Goal: Task Accomplishment & Management: Use online tool/utility

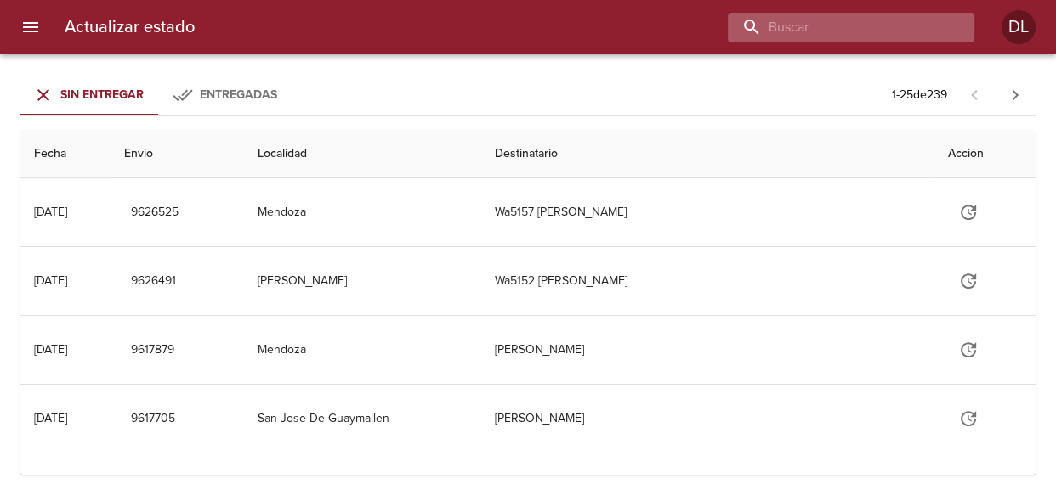
click at [851, 26] on input "buscar" at bounding box center [836, 28] width 218 height 30
type input "cristina fernandez"
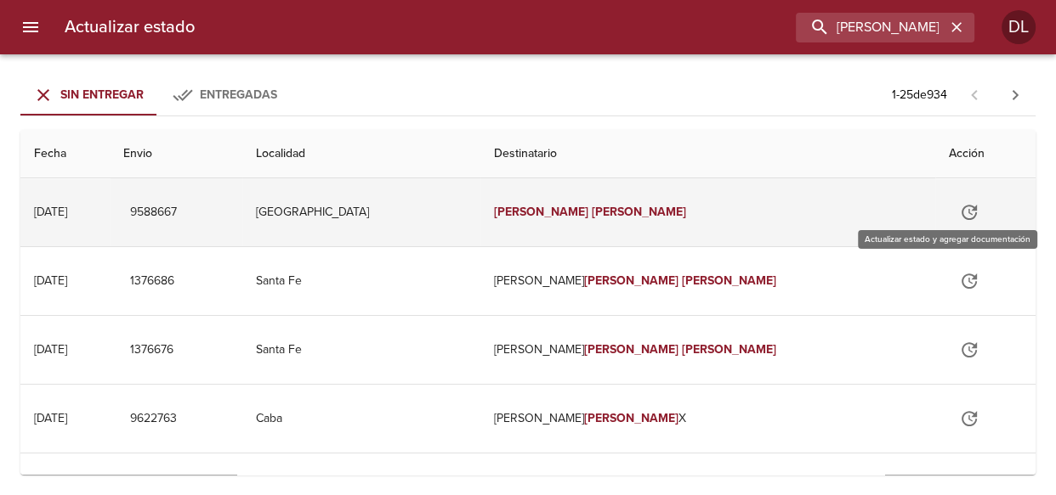
click at [959, 212] on icon "Tabla de envíos del cliente" at bounding box center [969, 212] width 20 height 20
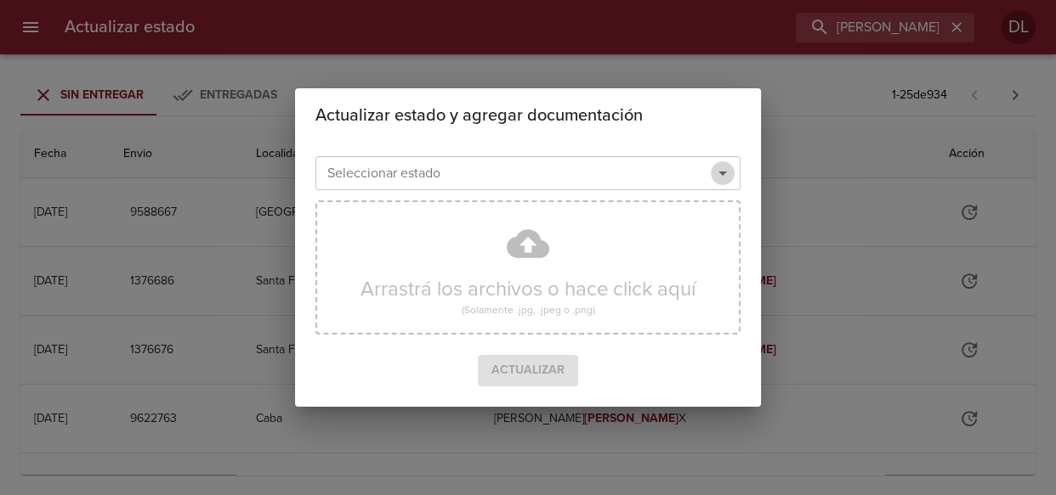
click at [722, 176] on icon "Abrir" at bounding box center [722, 173] width 20 height 20
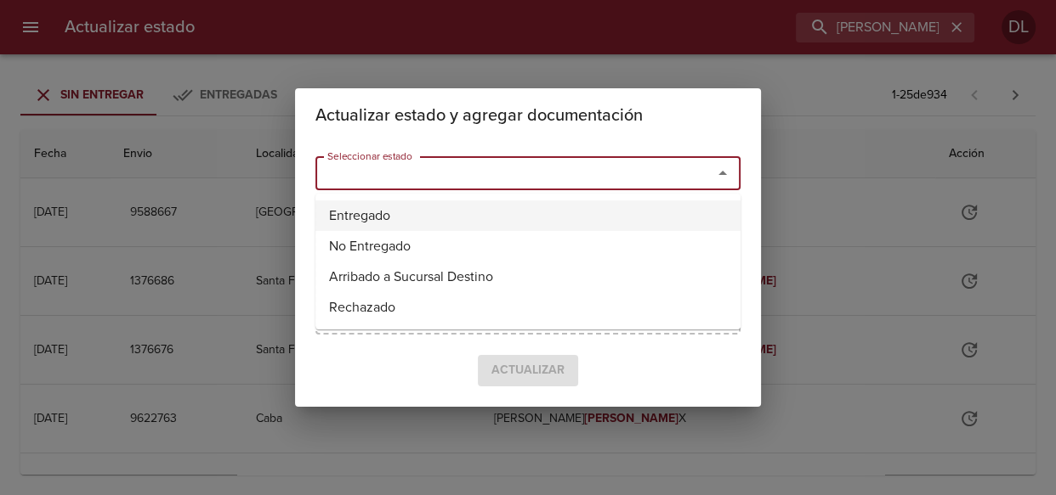
click at [687, 221] on li "Entregado" at bounding box center [527, 216] width 425 height 31
type input "Entregado"
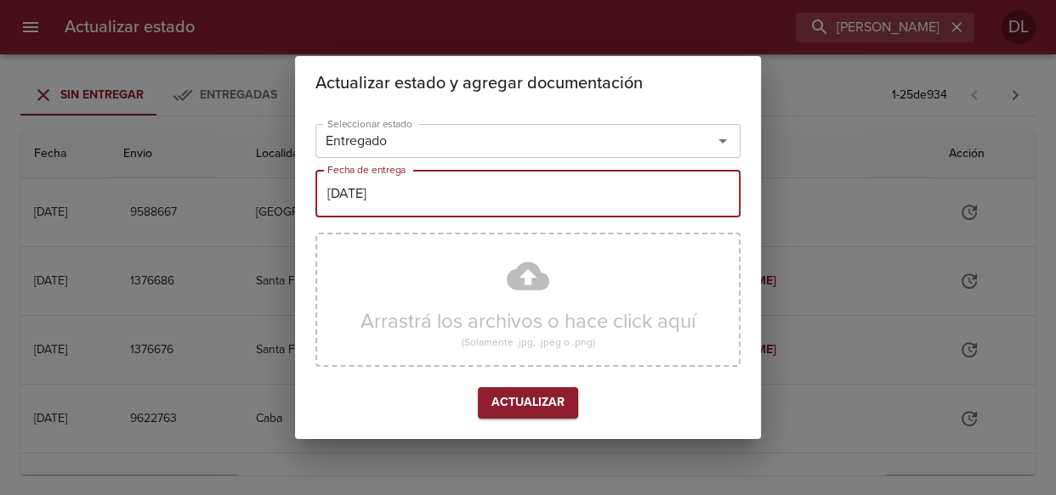
click at [604, 206] on input "[DATE]" at bounding box center [527, 194] width 425 height 48
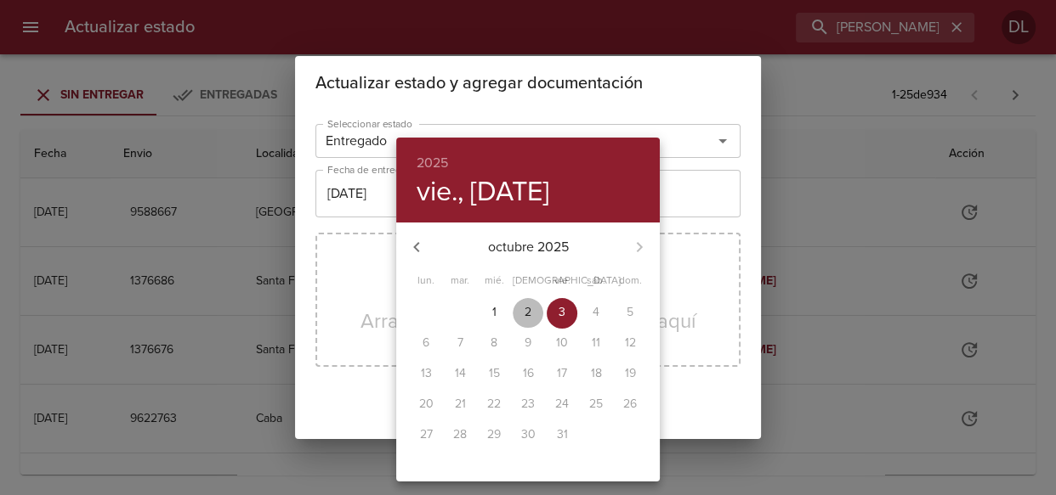
click at [520, 310] on span "2" at bounding box center [527, 312] width 31 height 17
type input "[DATE]"
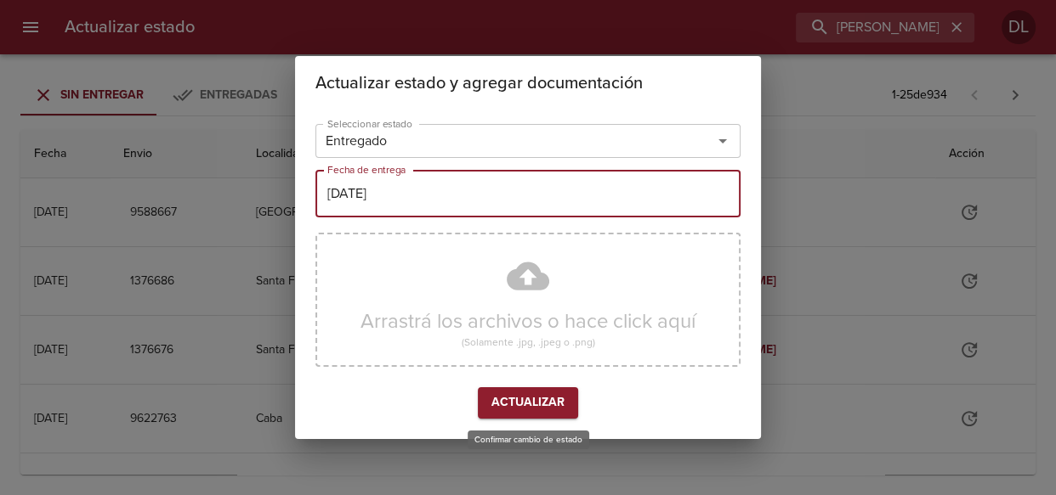
click at [510, 404] on span "Actualizar" at bounding box center [527, 403] width 73 height 21
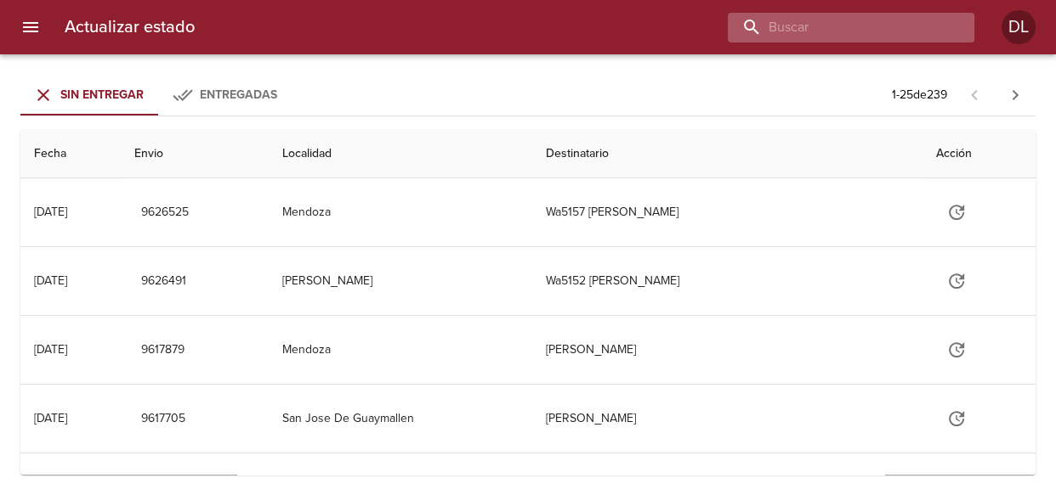
click at [858, 25] on input "buscar" at bounding box center [836, 28] width 218 height 30
type input "9593691"
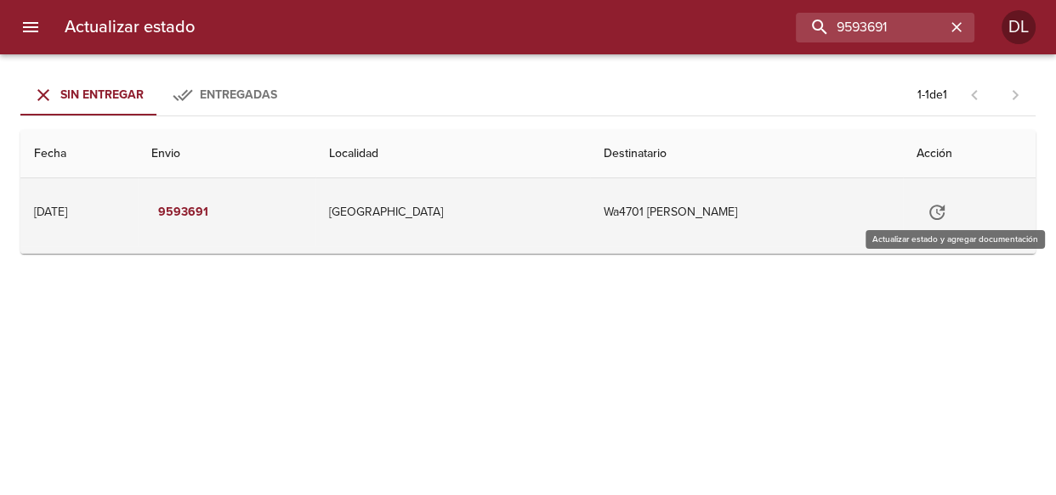
click at [947, 214] on icon "Tabla de envíos del cliente" at bounding box center [936, 212] width 20 height 20
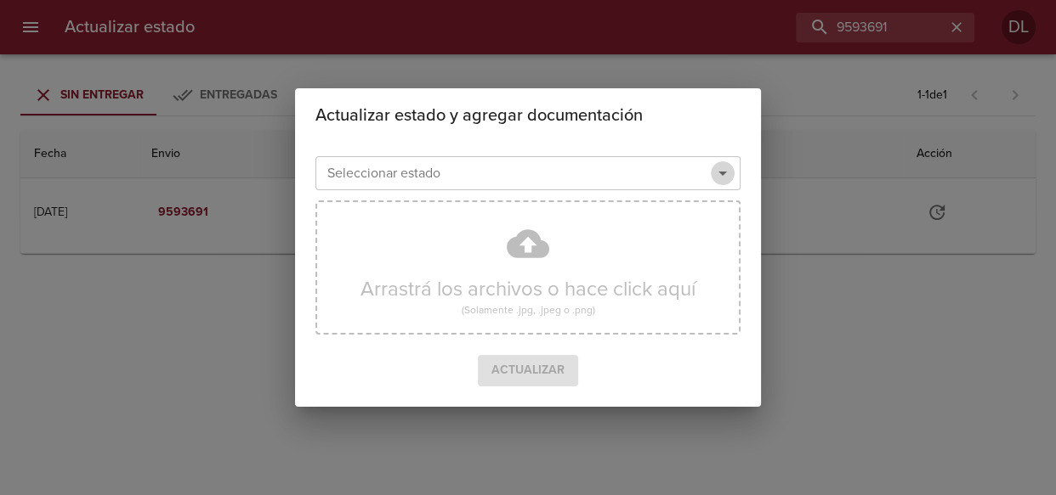
click at [723, 171] on icon "Abrir" at bounding box center [722, 173] width 20 height 20
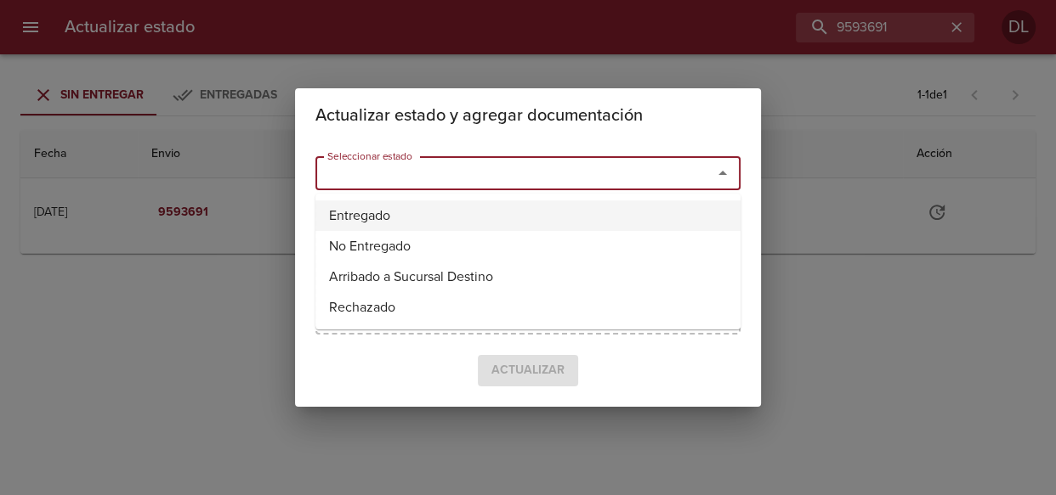
click at [672, 215] on li "Entregado" at bounding box center [527, 216] width 425 height 31
type input "Entregado"
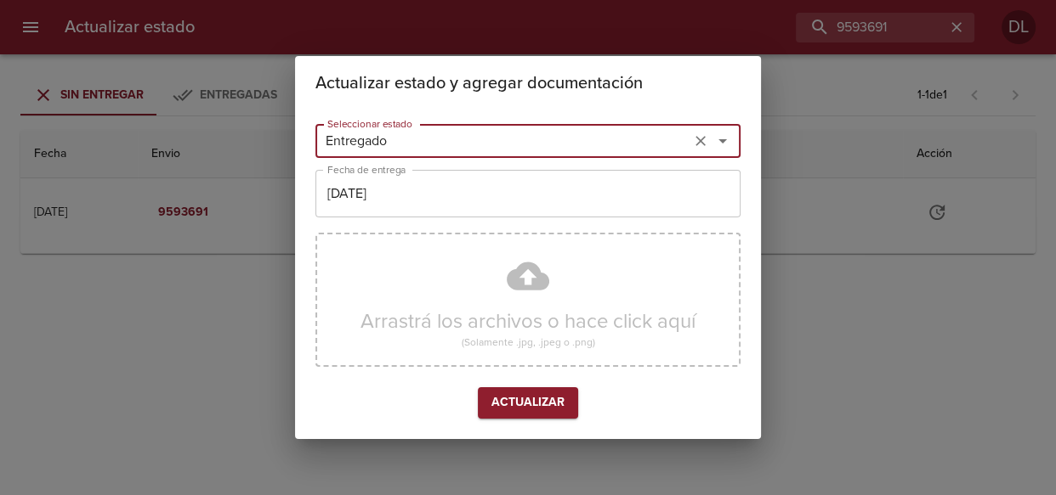
click at [585, 195] on input "[DATE]" at bounding box center [527, 194] width 425 height 48
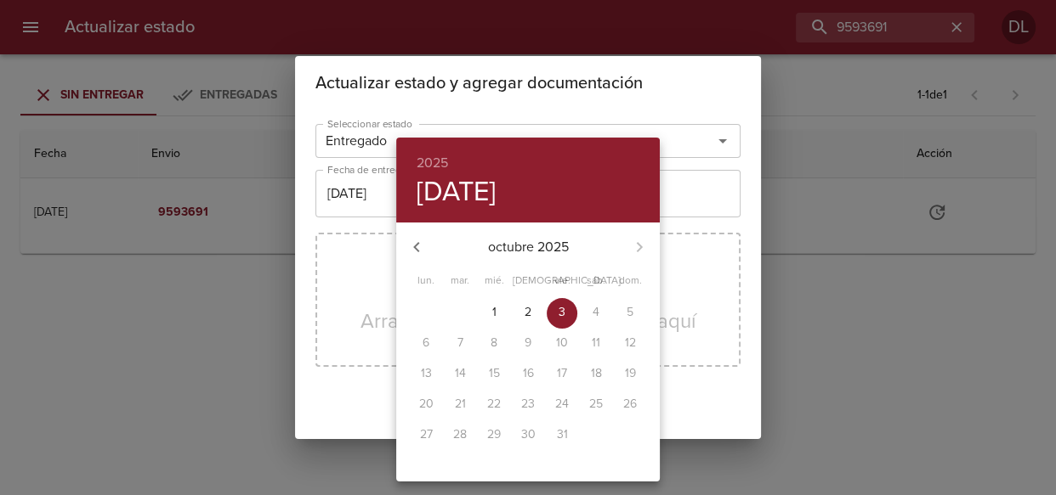
click at [526, 306] on p "2" at bounding box center [527, 312] width 7 height 17
type input "[DATE]"
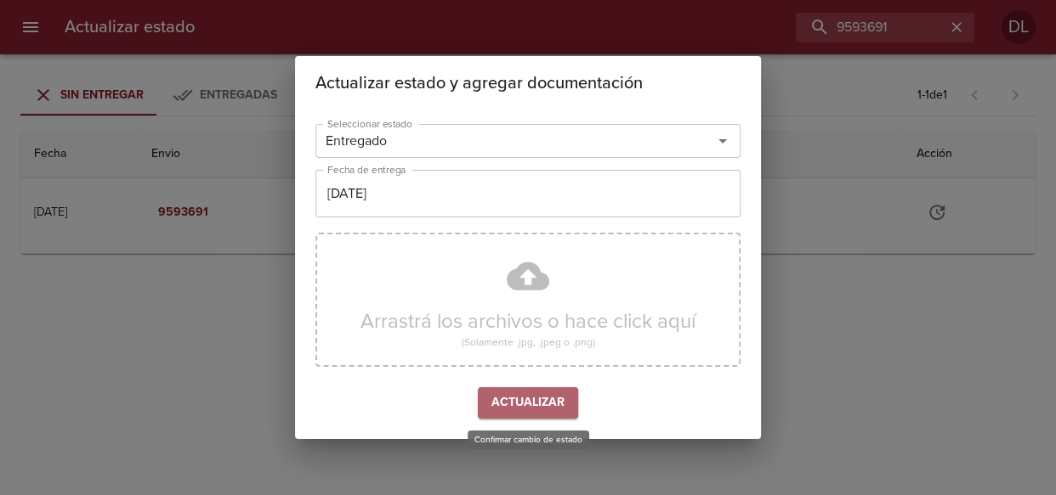
click at [514, 393] on span "Actualizar" at bounding box center [527, 403] width 73 height 21
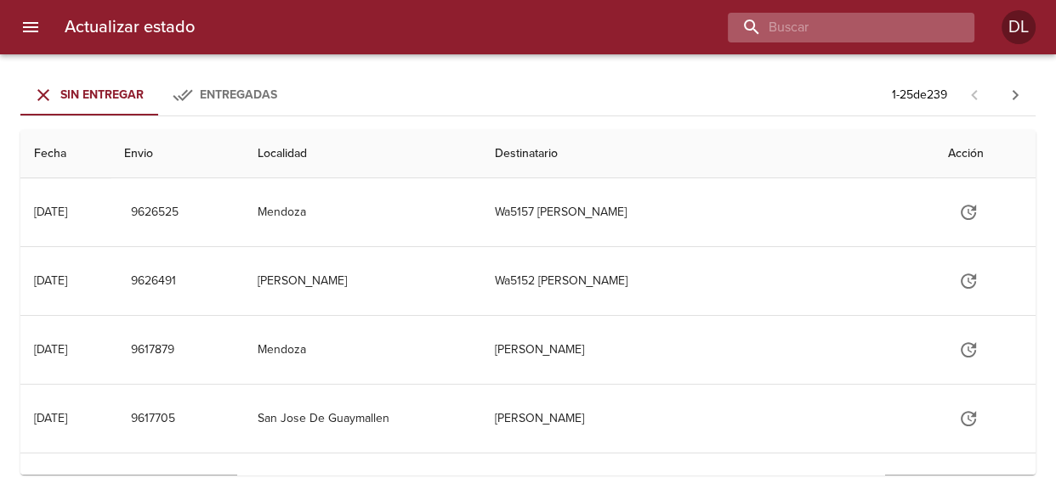
click at [868, 32] on input "buscar" at bounding box center [836, 28] width 218 height 30
type input "272833"
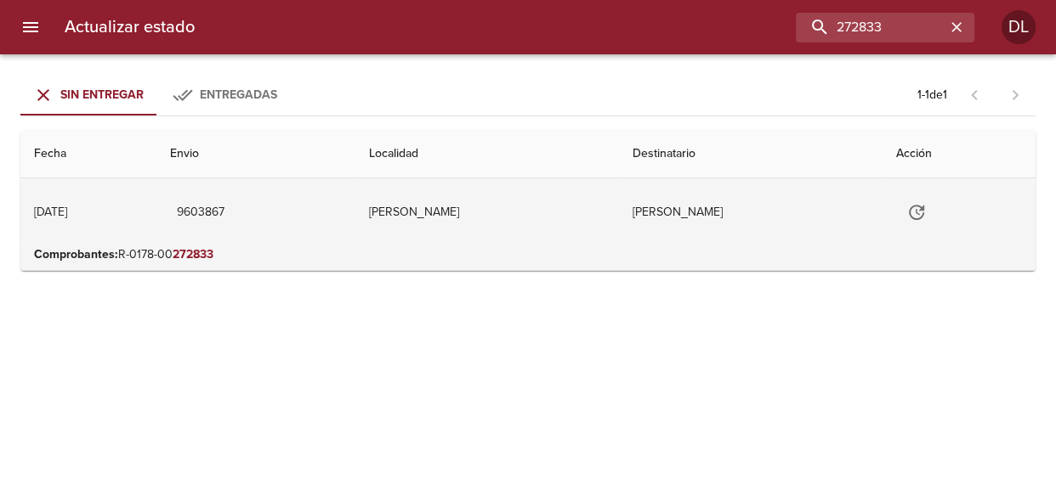
click at [924, 210] on icon "Tabla de envíos del cliente" at bounding box center [915, 212] width 15 height 15
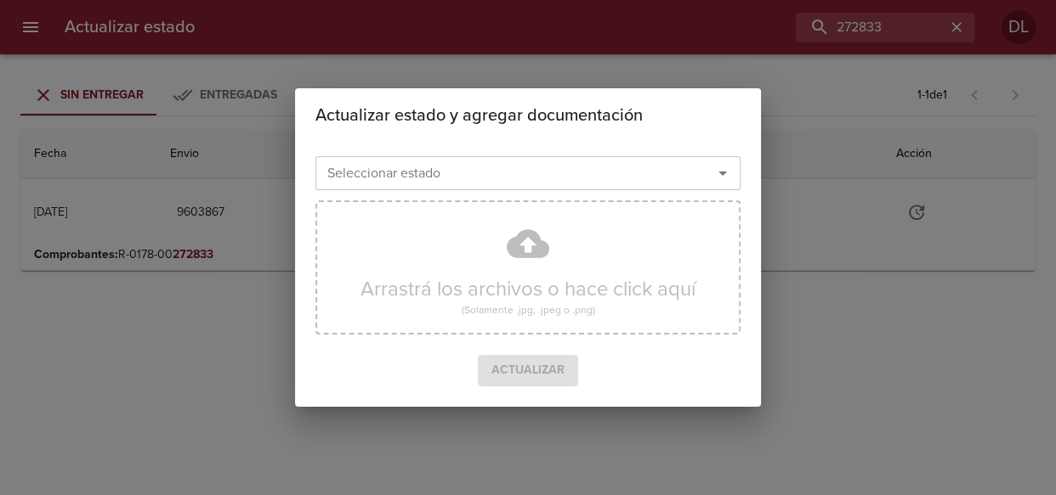
click at [720, 173] on icon "Abrir" at bounding box center [722, 173] width 20 height 20
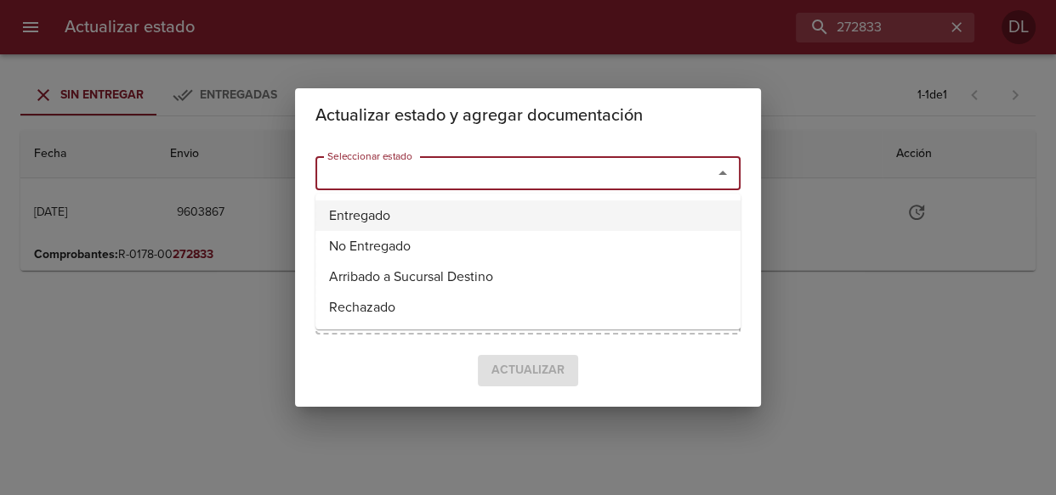
click at [680, 219] on li "Entregado" at bounding box center [527, 216] width 425 height 31
type input "Entregado"
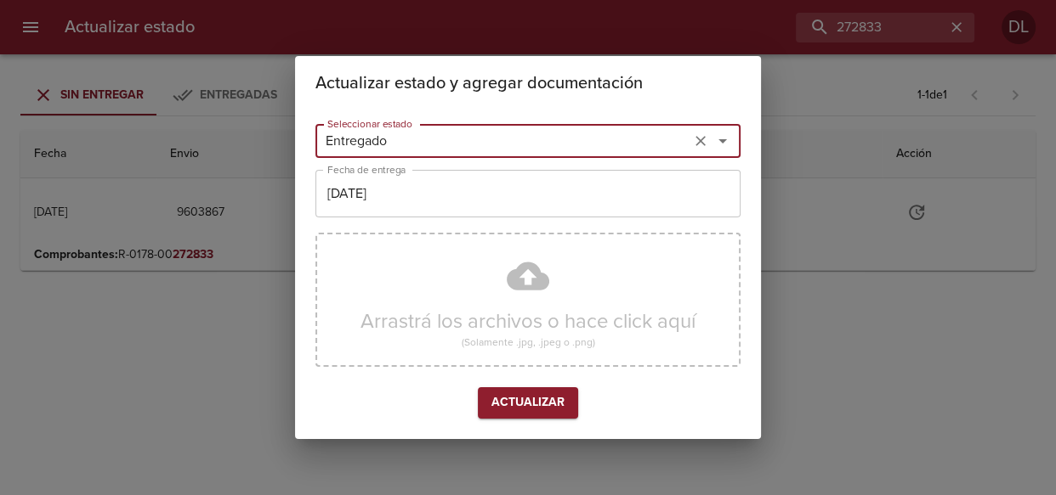
click at [601, 187] on input "[DATE]" at bounding box center [527, 194] width 425 height 48
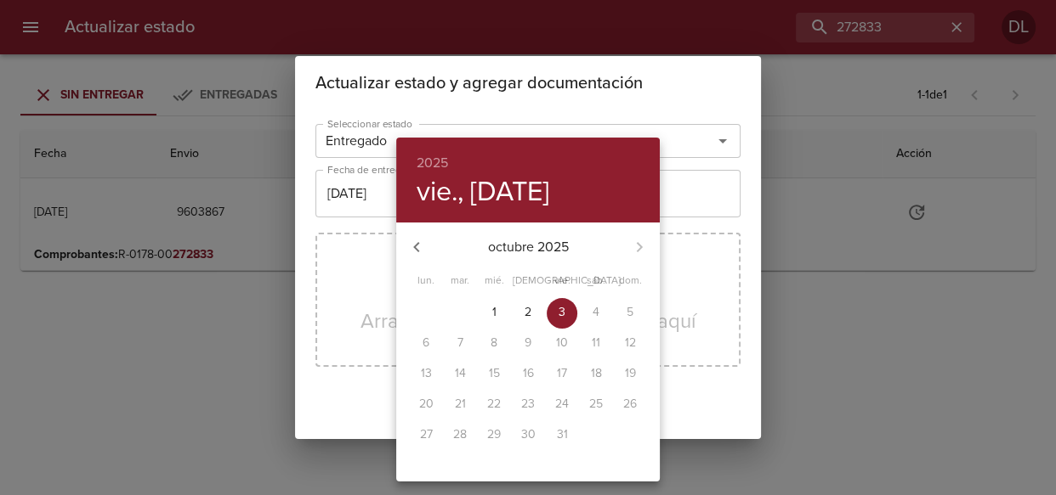
click at [527, 310] on p "2" at bounding box center [527, 312] width 7 height 17
type input "[DATE]"
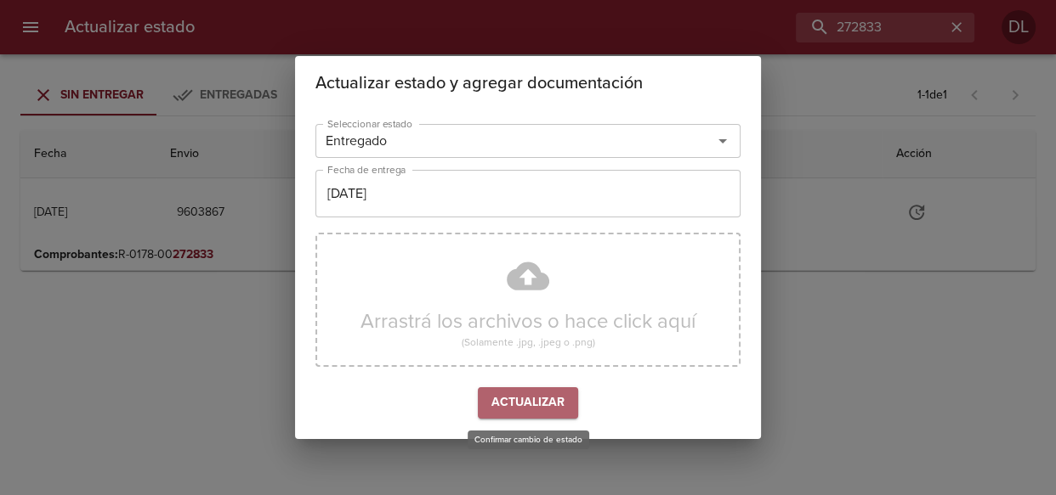
click at [536, 414] on button "Actualizar" at bounding box center [528, 403] width 100 height 31
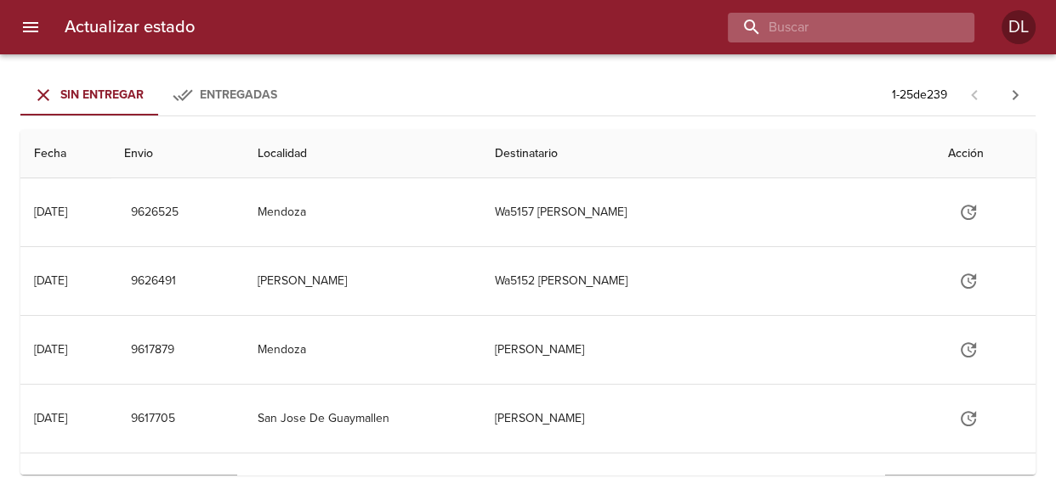
click at [894, 16] on input "buscar" at bounding box center [836, 28] width 218 height 30
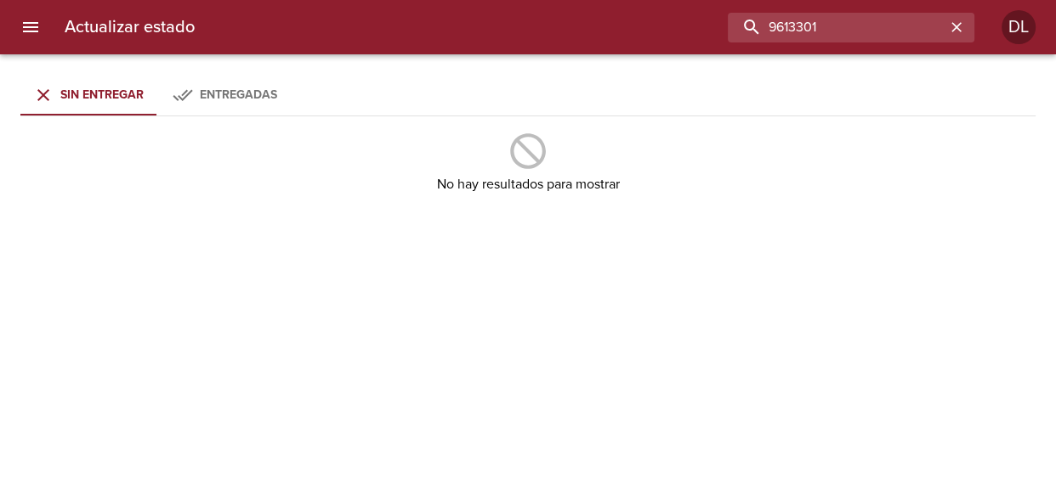
type input "9613301"
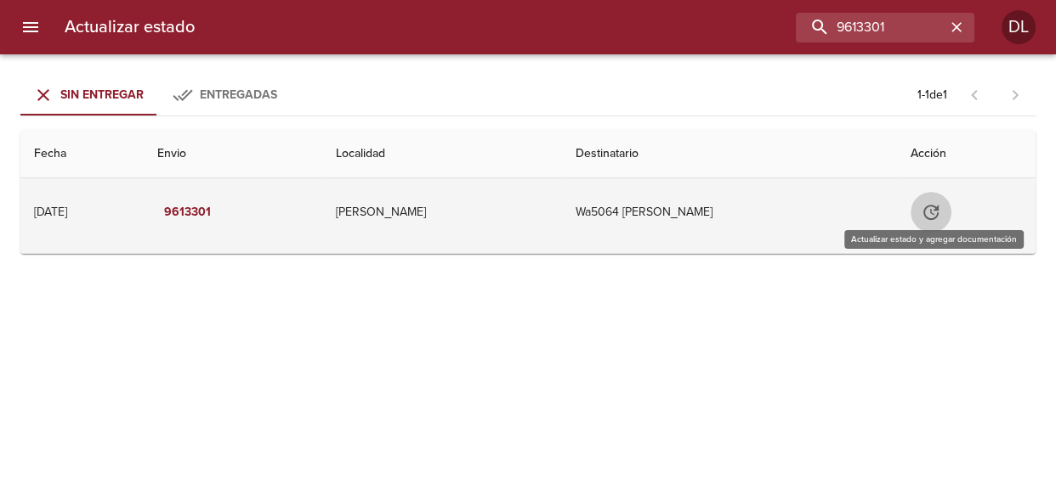
click at [930, 213] on icon "Tabla de envíos del cliente" at bounding box center [930, 212] width 20 height 20
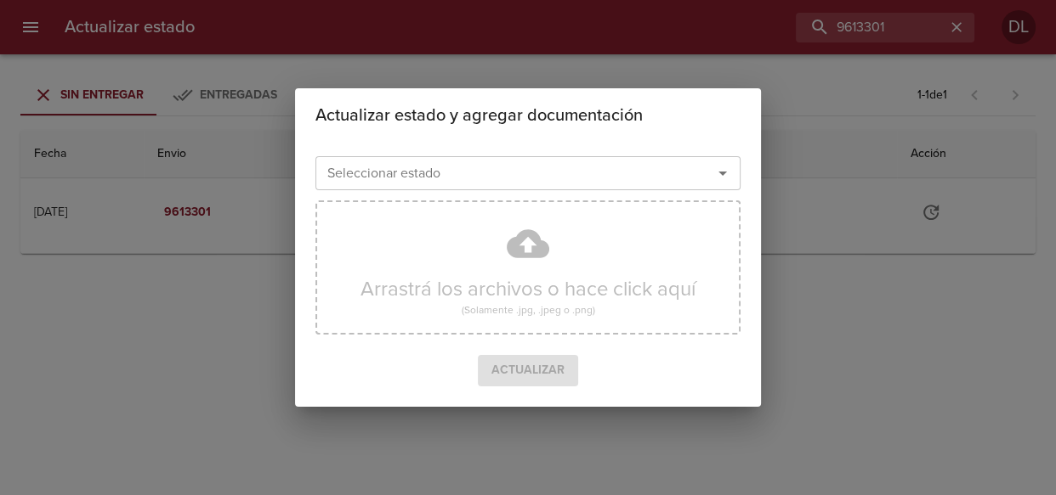
click at [722, 173] on icon "Abrir" at bounding box center [722, 174] width 8 height 4
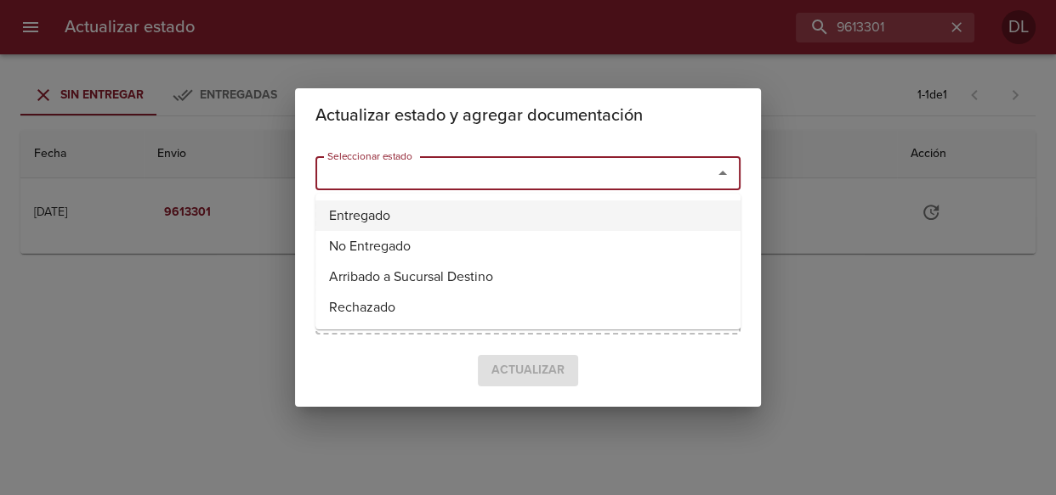
click at [673, 213] on li "Entregado" at bounding box center [527, 216] width 425 height 31
type input "Entregado"
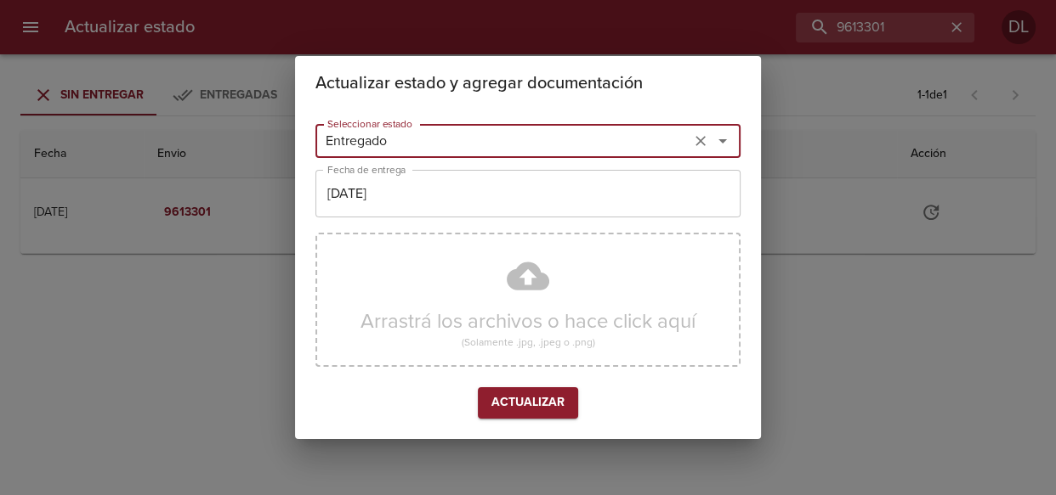
click at [460, 201] on input "[DATE]" at bounding box center [527, 194] width 425 height 48
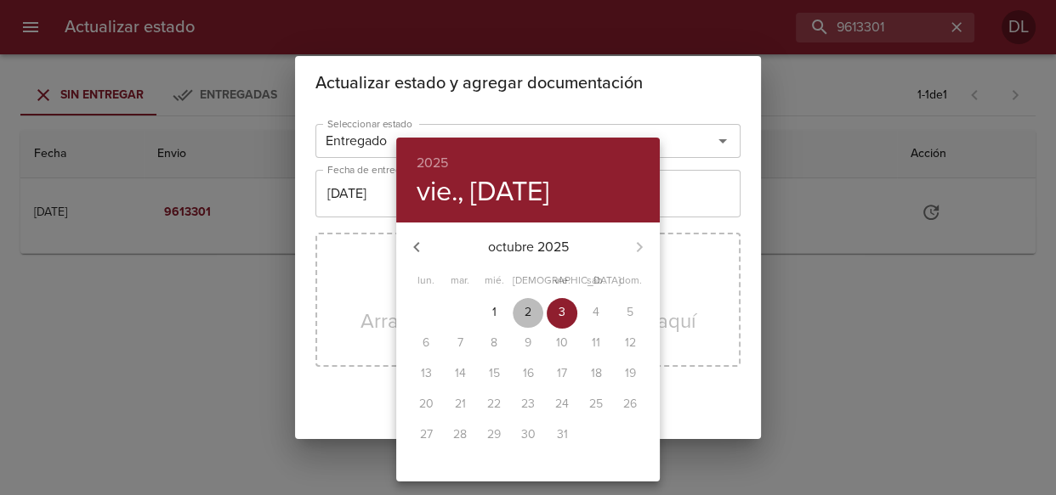
click at [528, 311] on p "2" at bounding box center [527, 312] width 7 height 17
type input "[DATE]"
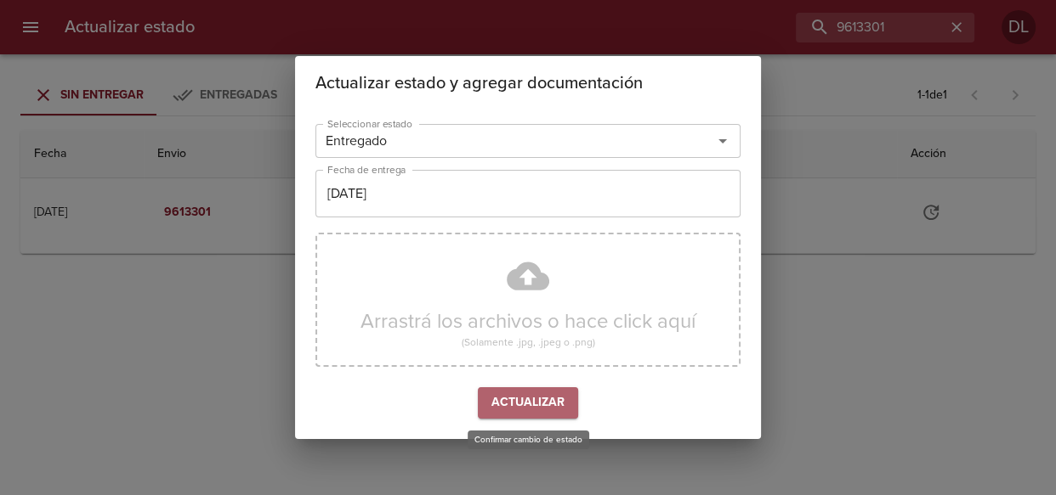
click at [516, 399] on span "Actualizar" at bounding box center [527, 403] width 73 height 21
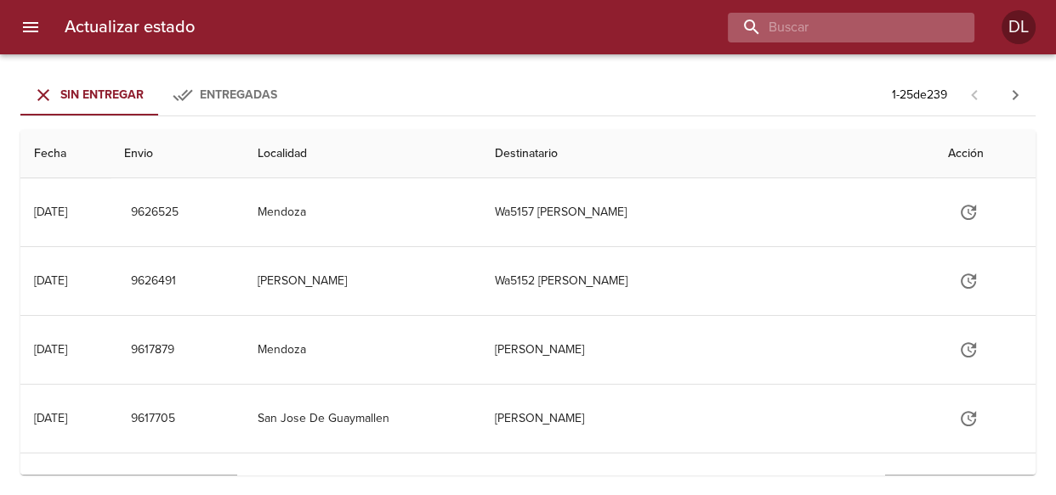
click at [845, 25] on input "buscar" at bounding box center [836, 28] width 218 height 30
type input "[PERSON_NAME]"
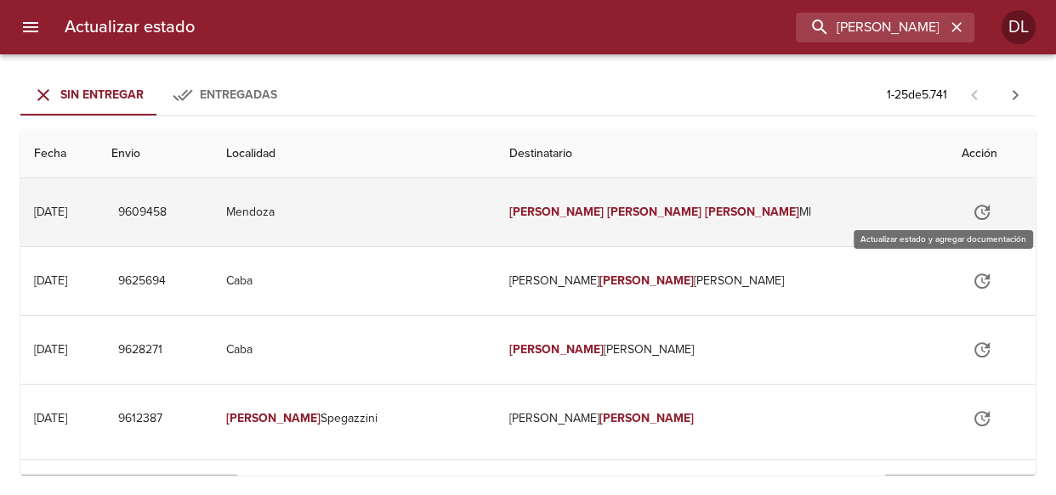
click at [971, 211] on icon "Tabla de envíos del cliente" at bounding box center [981, 212] width 20 height 20
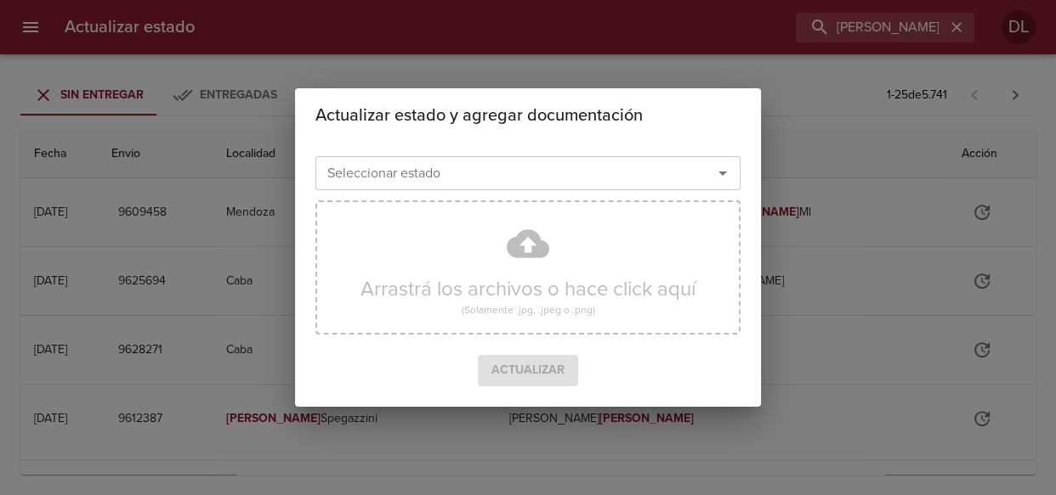
click at [714, 167] on icon "Abrir" at bounding box center [722, 173] width 20 height 20
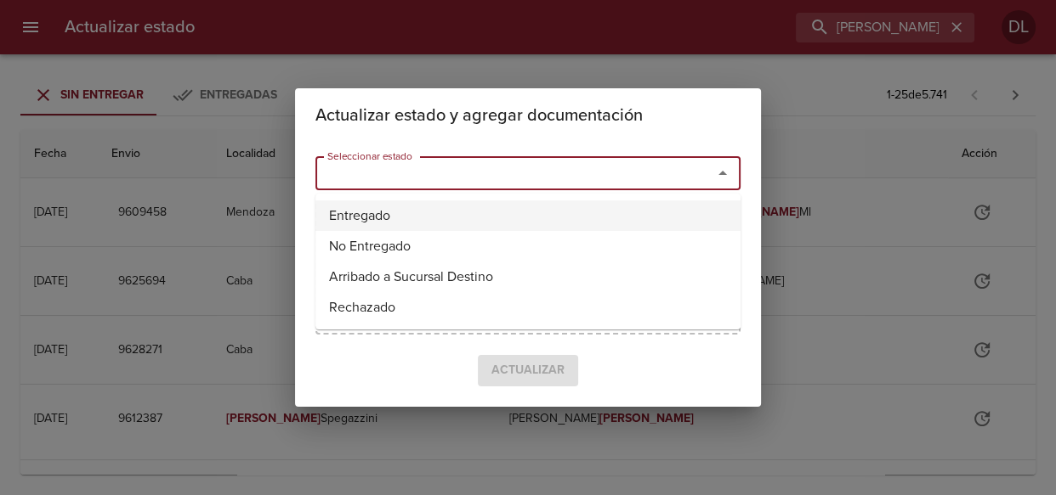
click at [637, 221] on li "Entregado" at bounding box center [527, 216] width 425 height 31
type input "Entregado"
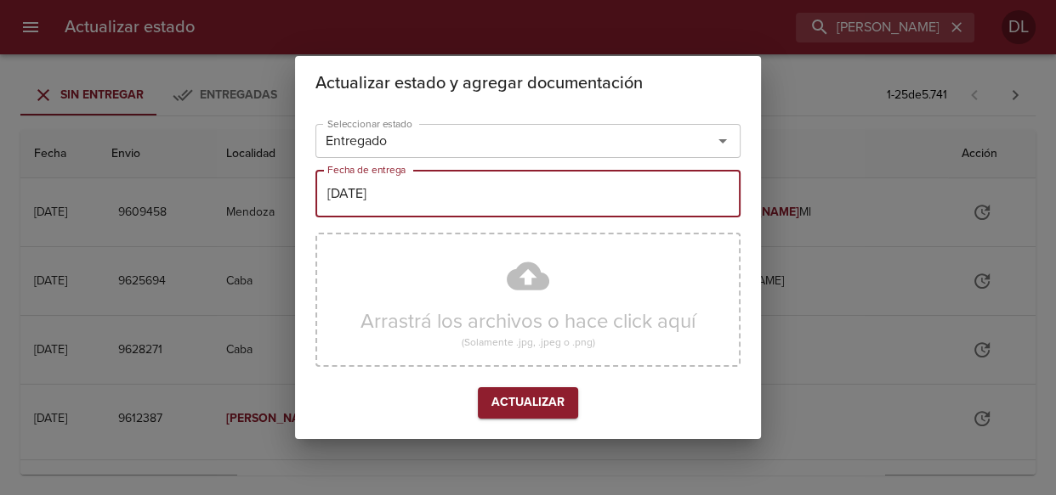
click at [568, 200] on input "[DATE]" at bounding box center [527, 194] width 425 height 48
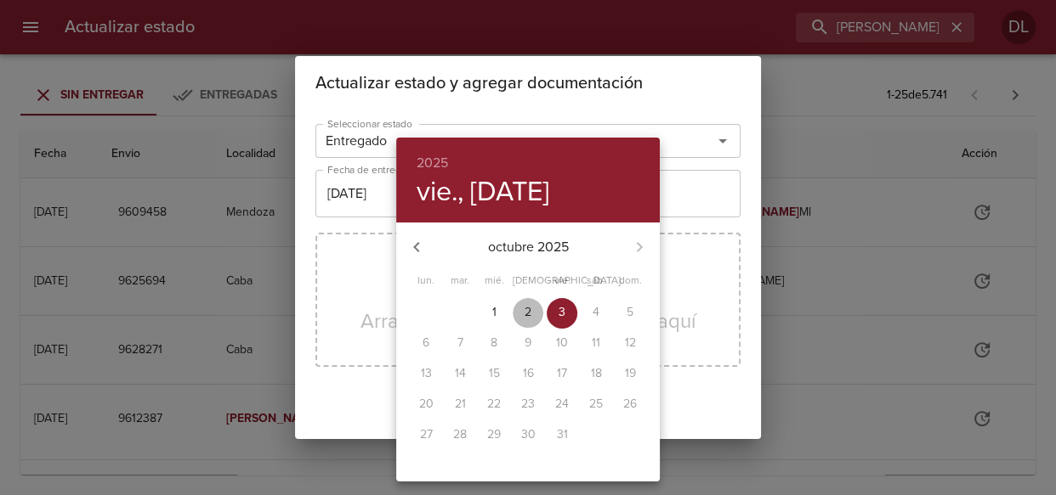
click at [522, 310] on span "2" at bounding box center [527, 312] width 31 height 17
type input "[DATE]"
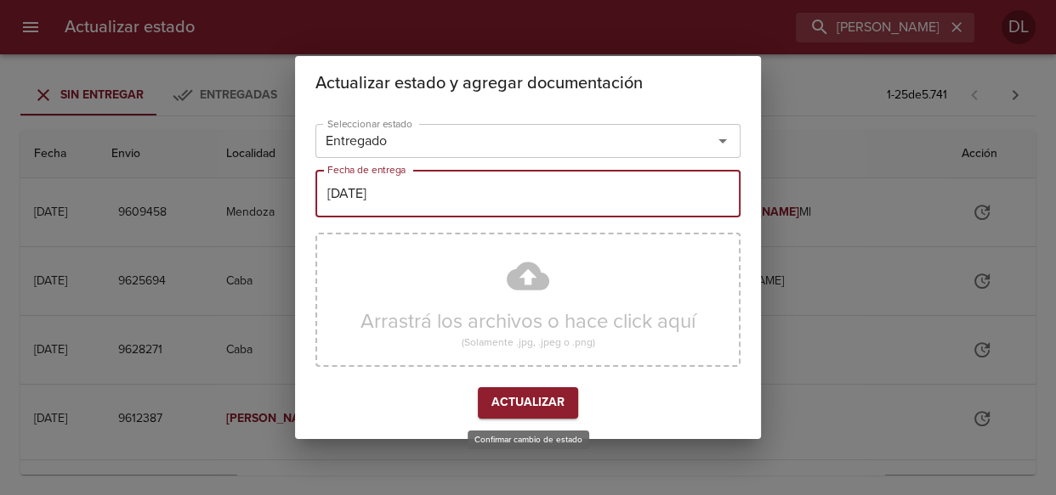
click at [526, 399] on span "Actualizar" at bounding box center [527, 403] width 73 height 21
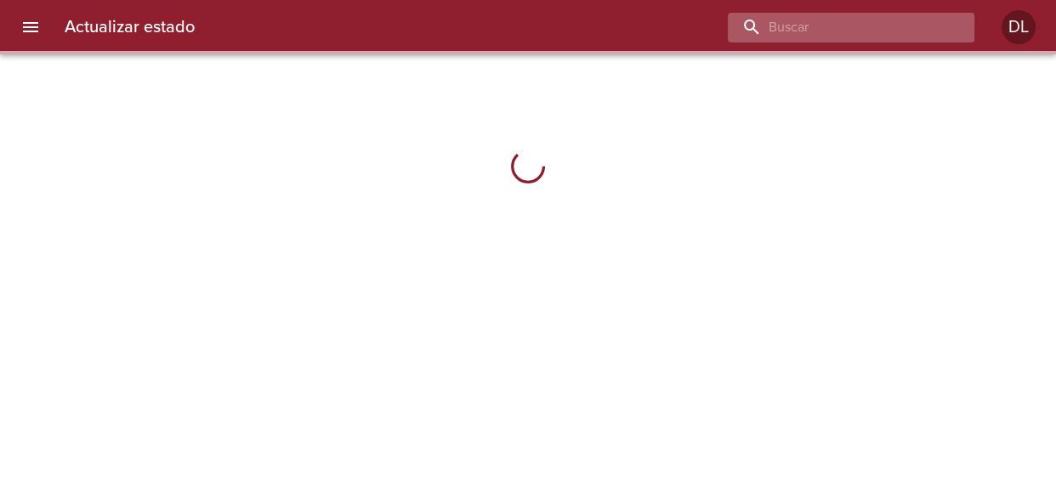
click at [851, 25] on input "buscar" at bounding box center [836, 28] width 218 height 30
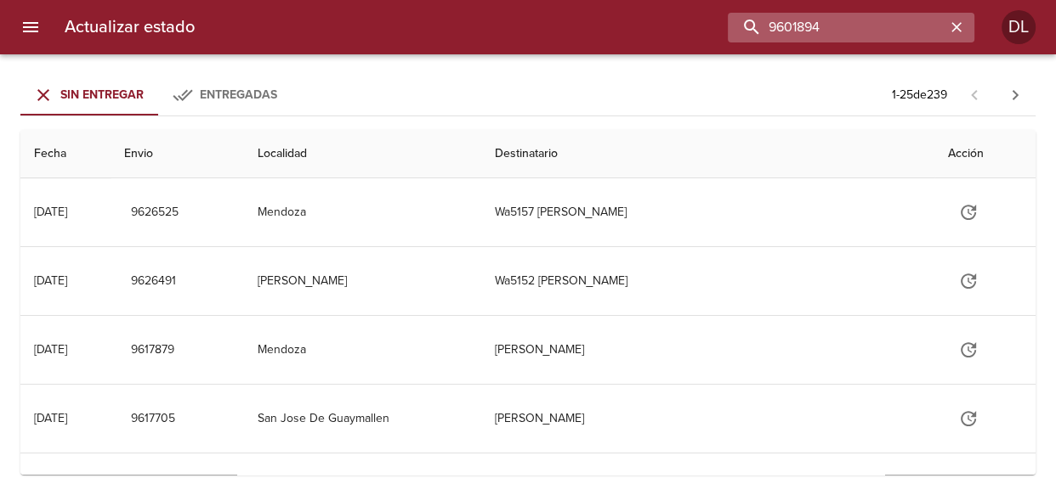
type input "9601894"
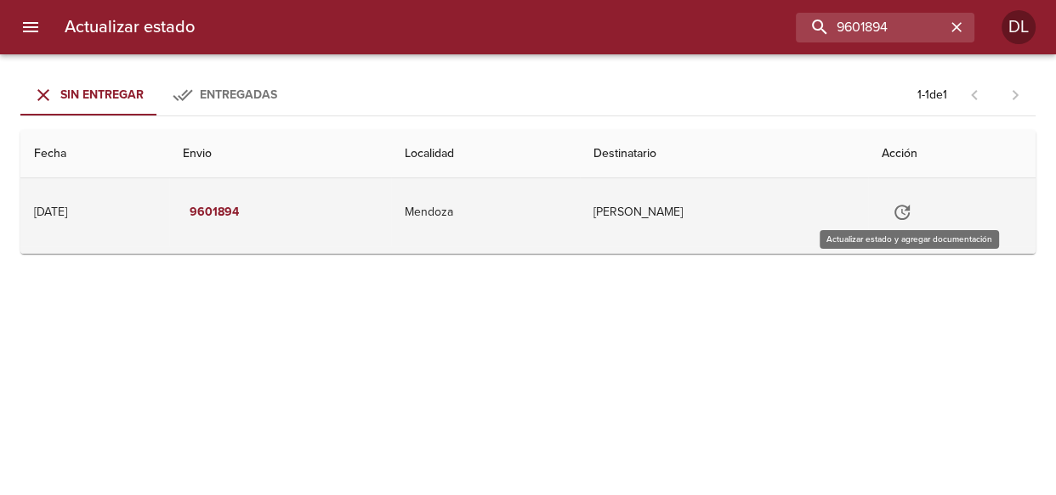
click at [899, 212] on icon "Tabla de envíos del cliente" at bounding box center [901, 212] width 20 height 20
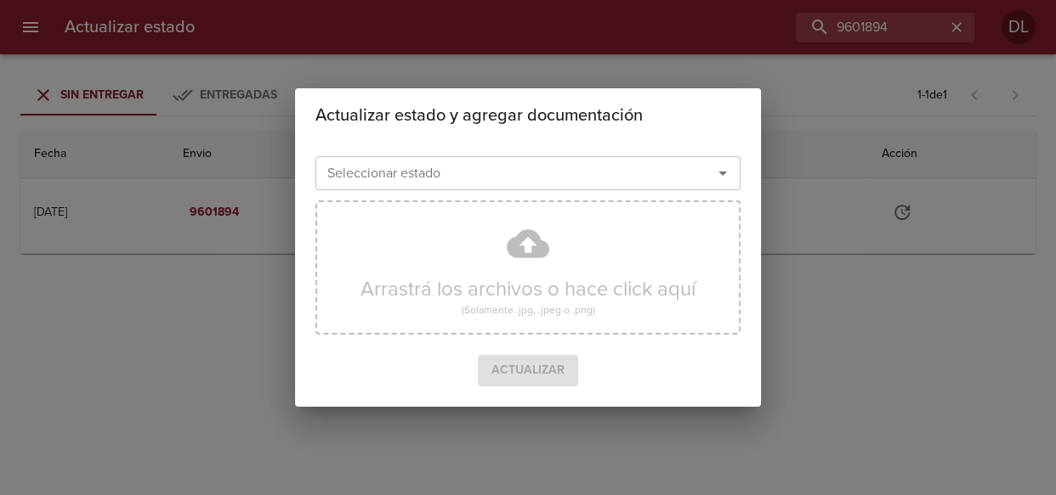
click at [714, 175] on icon "Abrir" at bounding box center [722, 173] width 20 height 20
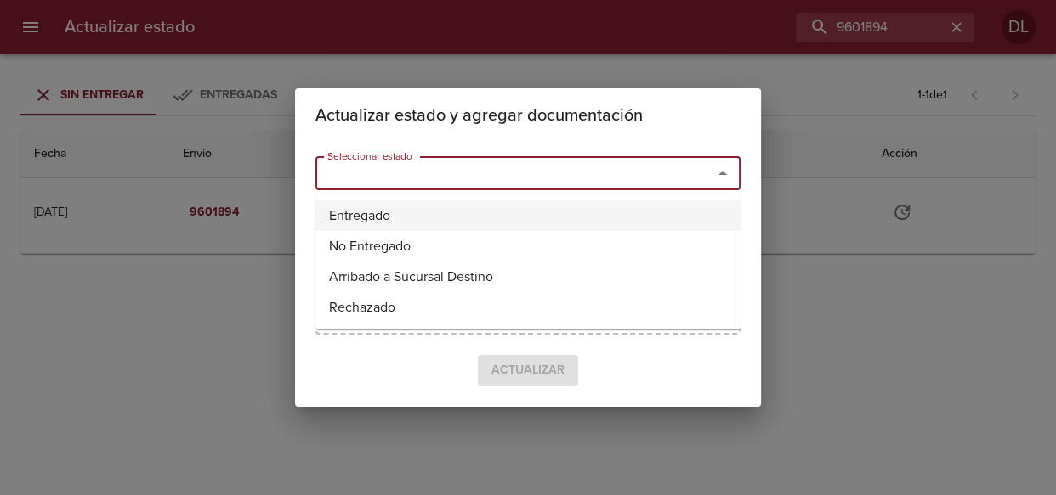
click at [667, 212] on li "Entregado" at bounding box center [527, 216] width 425 height 31
type input "Entregado"
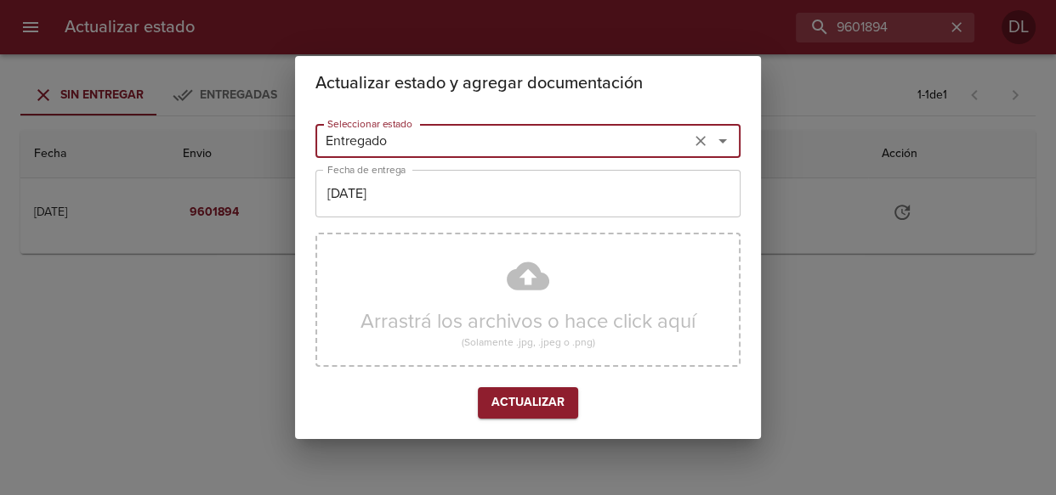
click at [665, 203] on input "03/10/2025" at bounding box center [527, 194] width 425 height 48
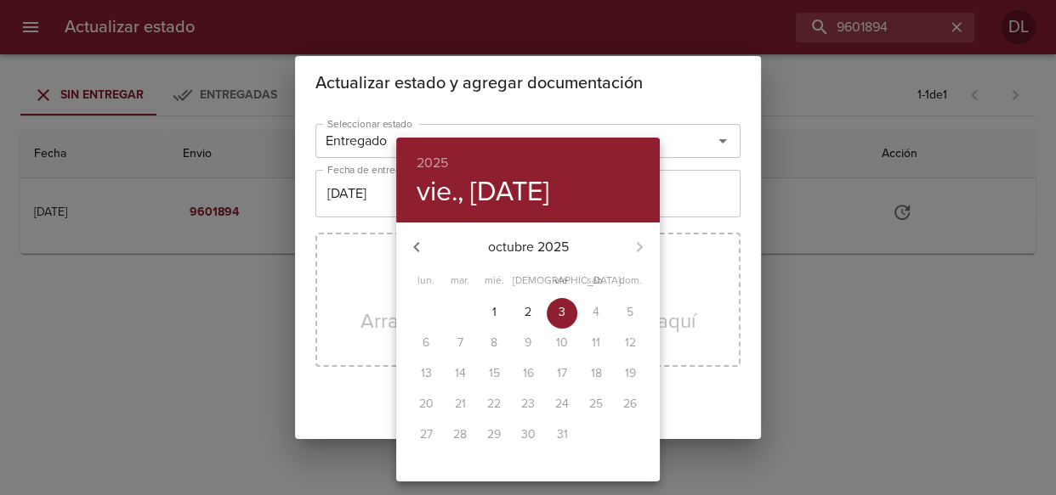
click at [512, 303] on div "2" at bounding box center [528, 313] width 34 height 31
type input "02/10/2025"
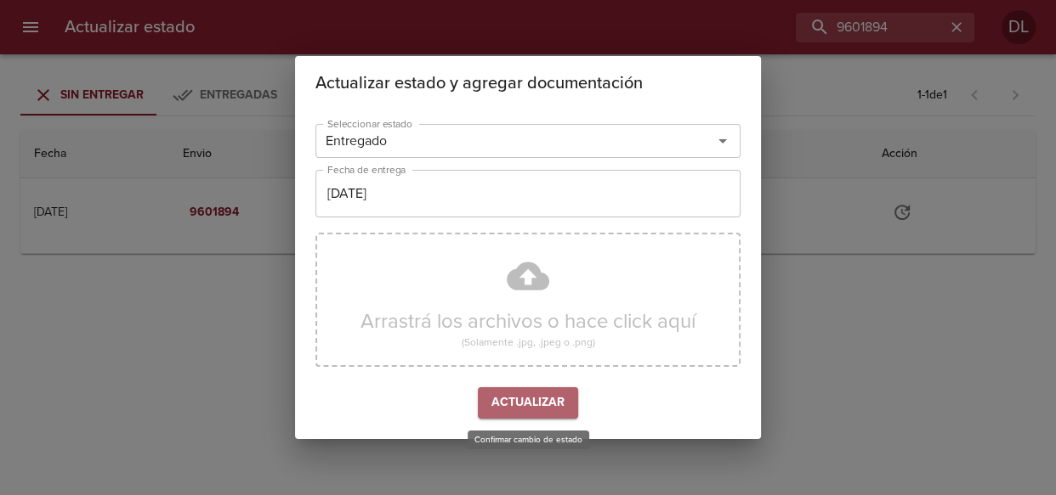
click at [528, 396] on span "Actualizar" at bounding box center [527, 403] width 73 height 21
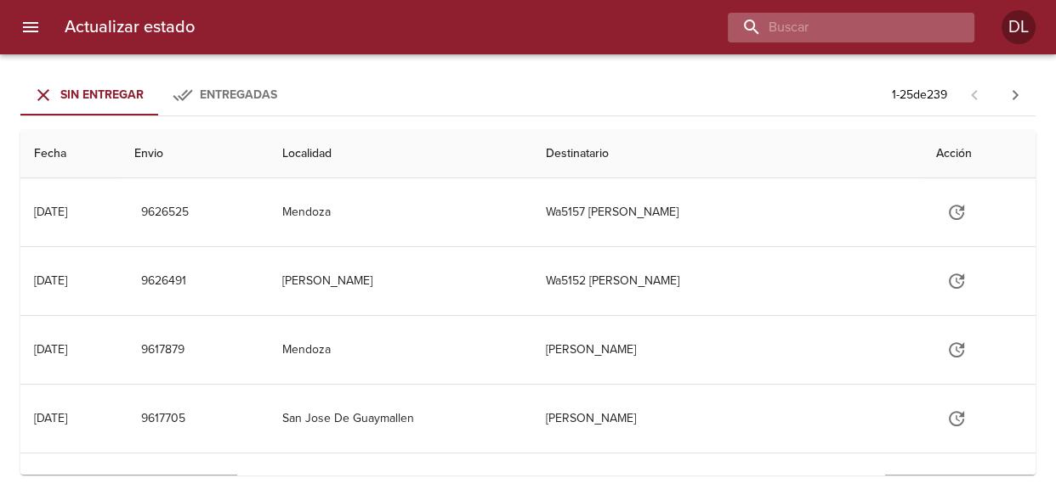
click at [888, 31] on input "buscar" at bounding box center [836, 28] width 218 height 30
type input "9613156"
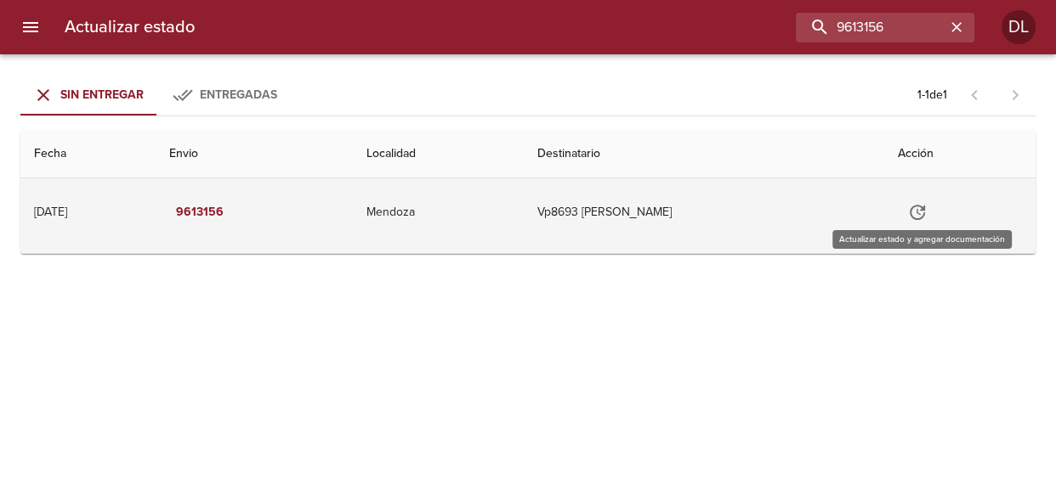
click at [925, 207] on icon "Tabla de envíos del cliente" at bounding box center [916, 212] width 15 height 15
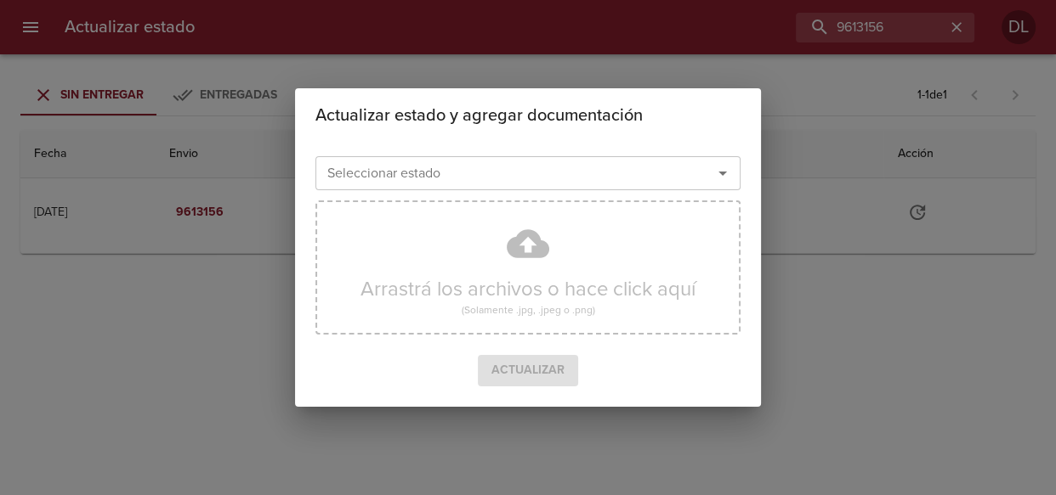
click at [720, 173] on icon "Abrir" at bounding box center [722, 173] width 20 height 20
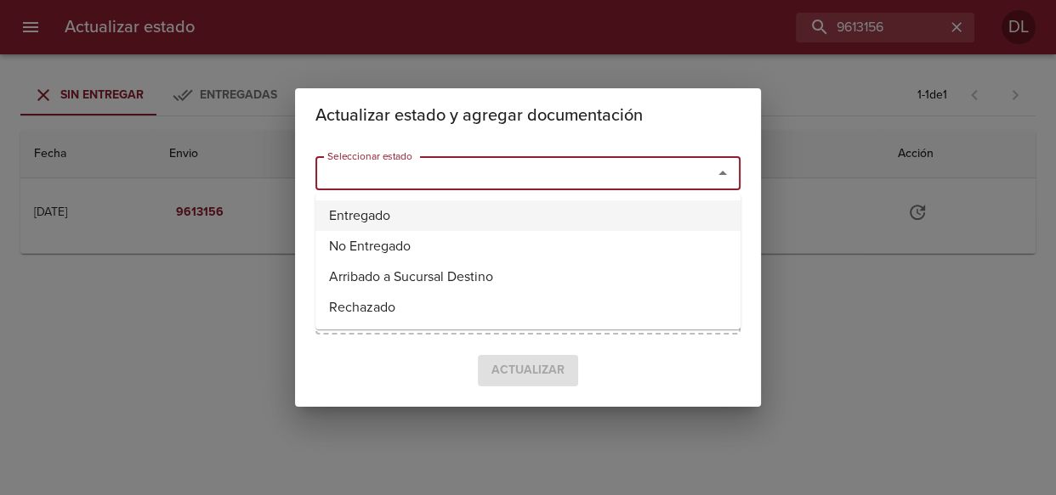
click at [631, 220] on li "Entregado" at bounding box center [527, 216] width 425 height 31
type input "Entregado"
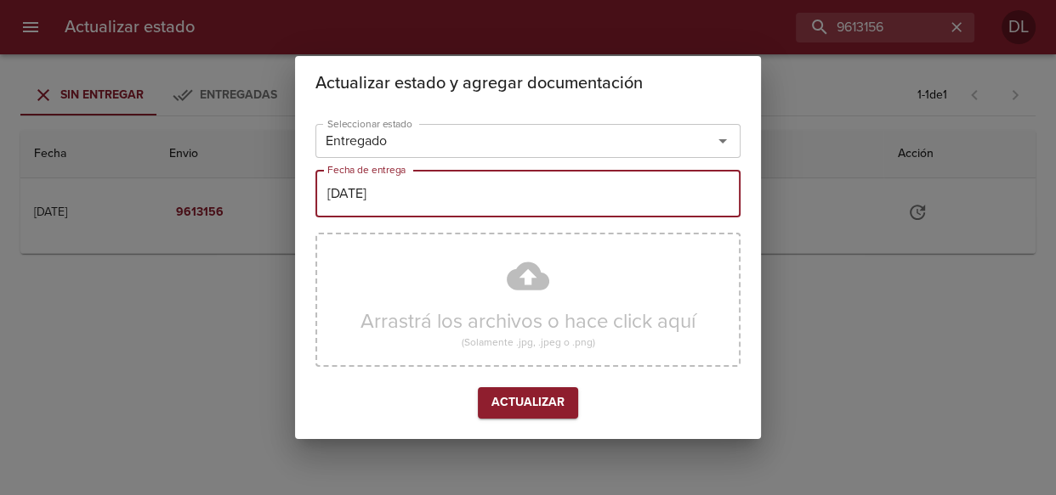
click at [502, 195] on input "[DATE]" at bounding box center [527, 194] width 425 height 48
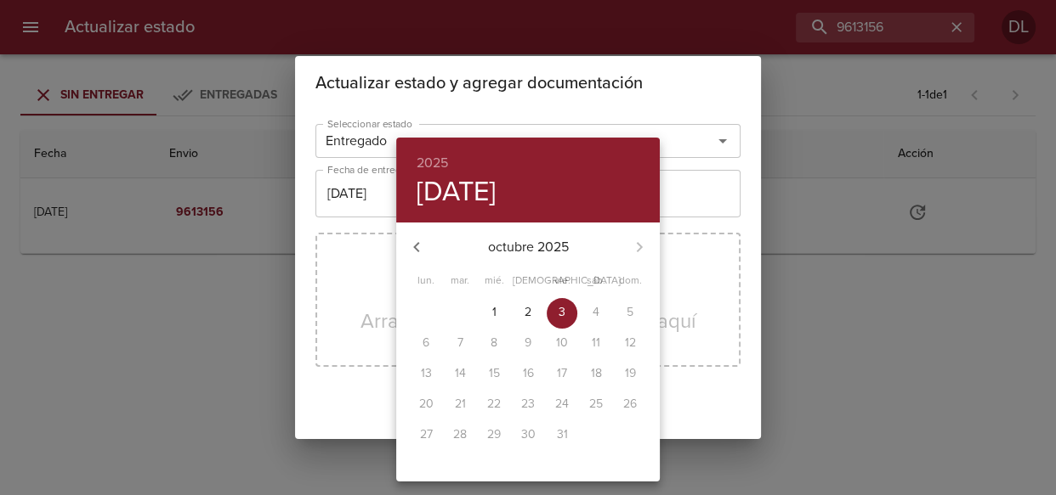
click at [527, 306] on p "2" at bounding box center [527, 312] width 7 height 17
type input "[DATE]"
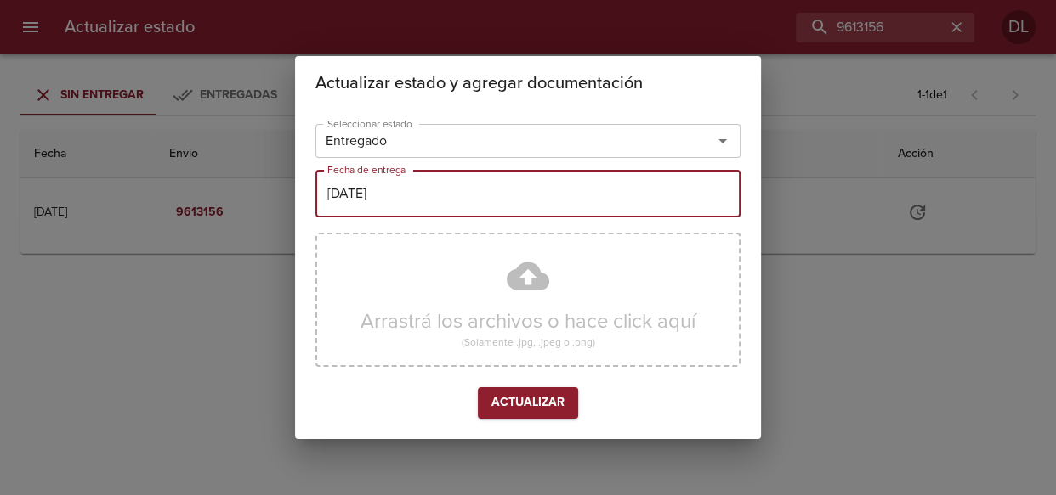
click at [539, 404] on span "Actualizar" at bounding box center [527, 403] width 73 height 21
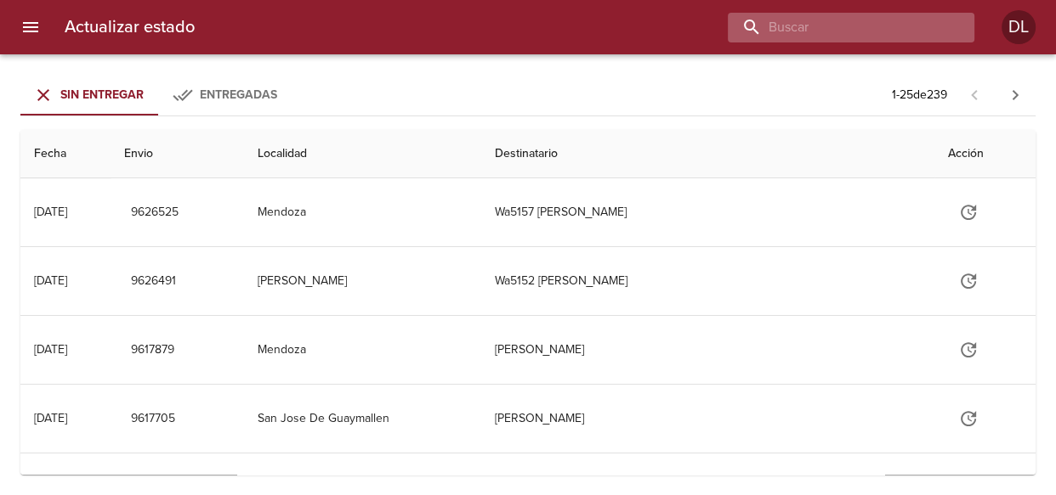
click at [856, 31] on input "buscar" at bounding box center [836, 28] width 218 height 30
type input "272593"
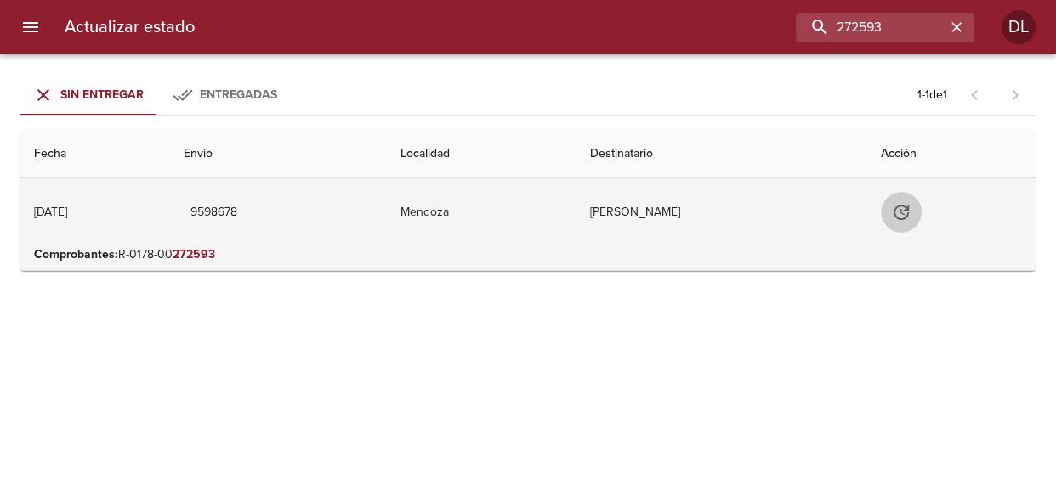
click at [908, 208] on icon "Tabla de envíos del cliente" at bounding box center [900, 212] width 15 height 15
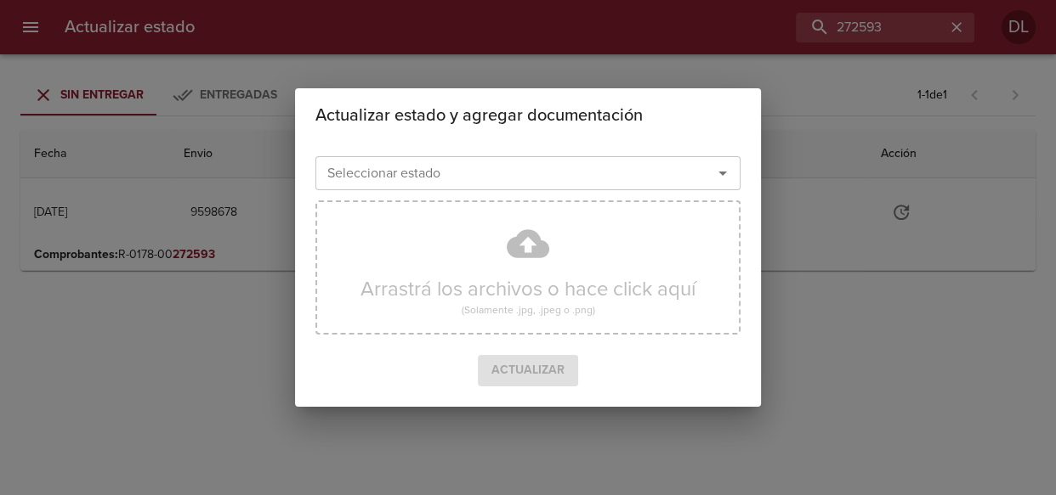
click at [721, 174] on icon "Abrir" at bounding box center [722, 173] width 20 height 20
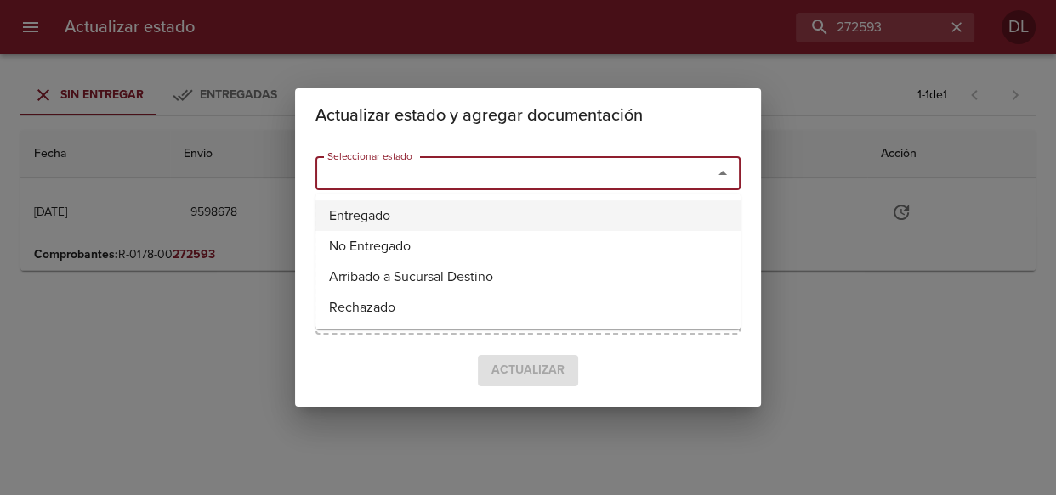
click at [674, 208] on li "Entregado" at bounding box center [527, 216] width 425 height 31
type input "Entregado"
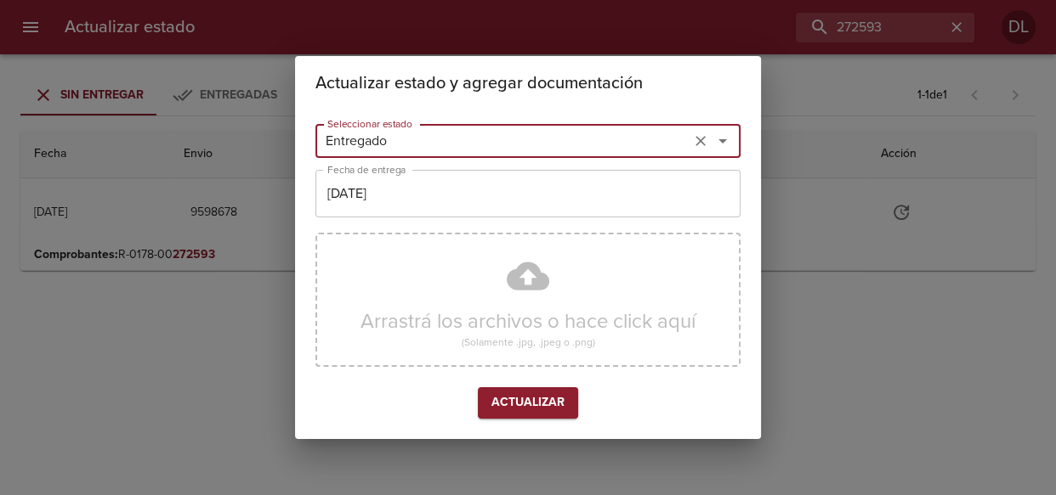
click at [466, 199] on input "[DATE]" at bounding box center [527, 194] width 425 height 48
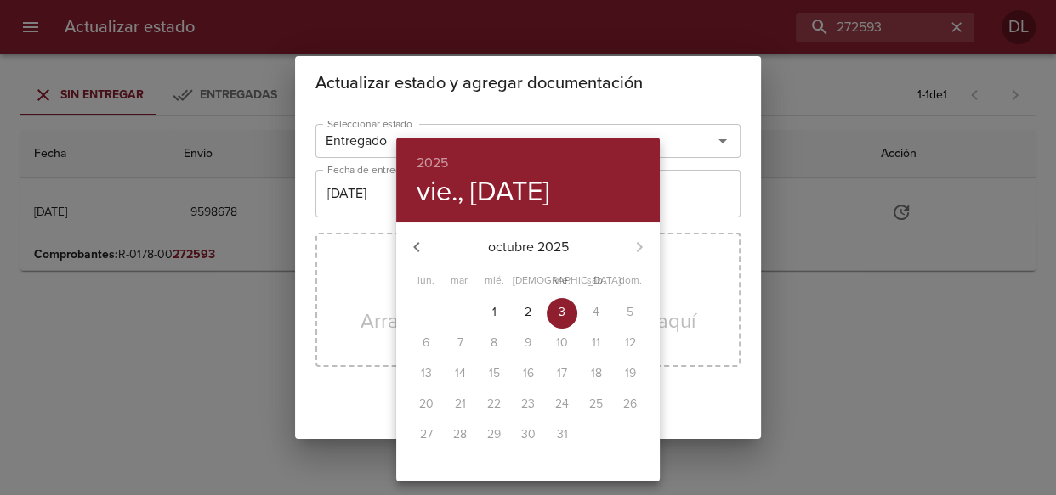
click at [532, 313] on span "2" at bounding box center [527, 312] width 31 height 17
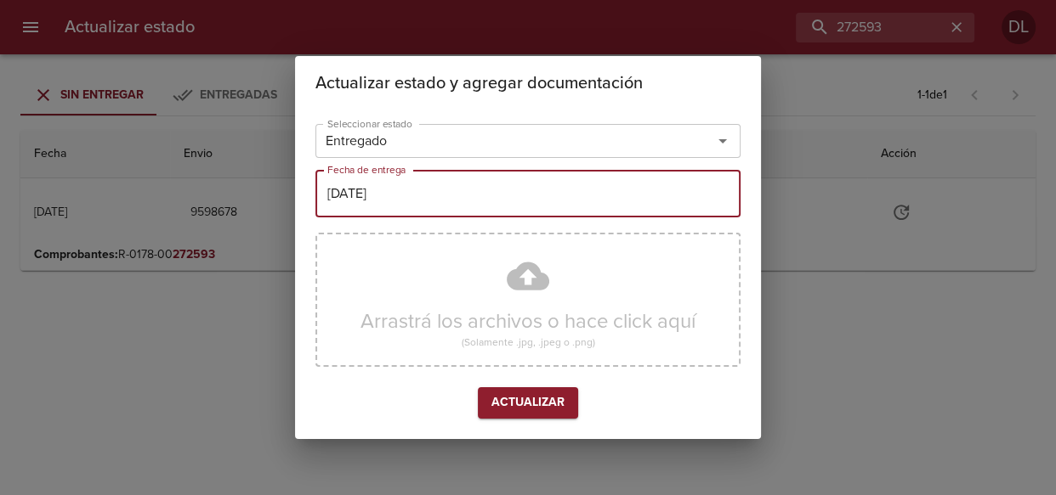
type input "[DATE]"
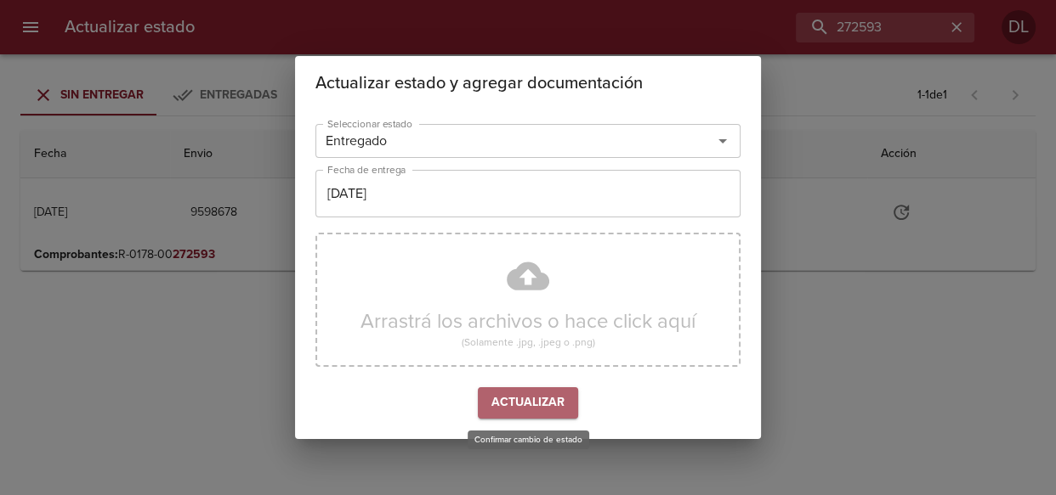
click at [513, 399] on span "Actualizar" at bounding box center [527, 403] width 73 height 21
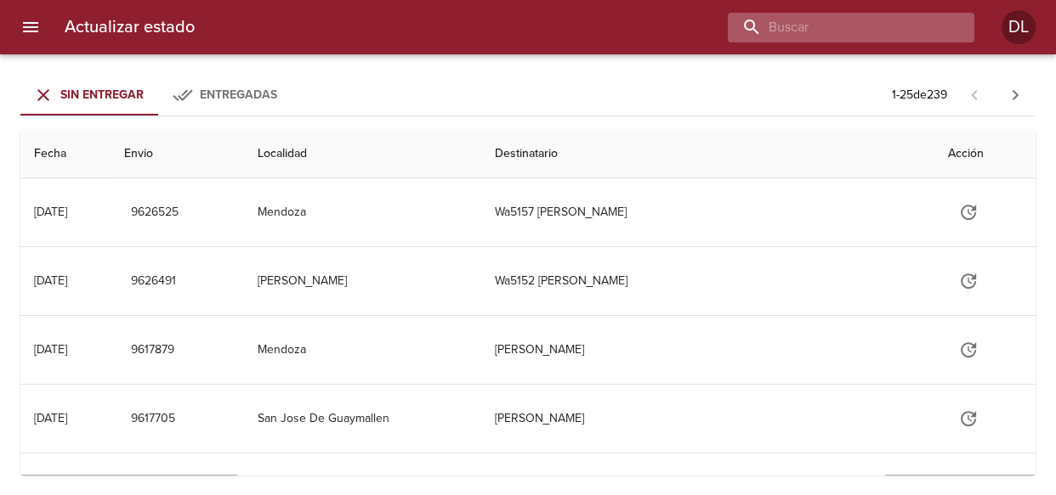
click at [869, 20] on input "buscar" at bounding box center [836, 28] width 218 height 30
type input "9601938"
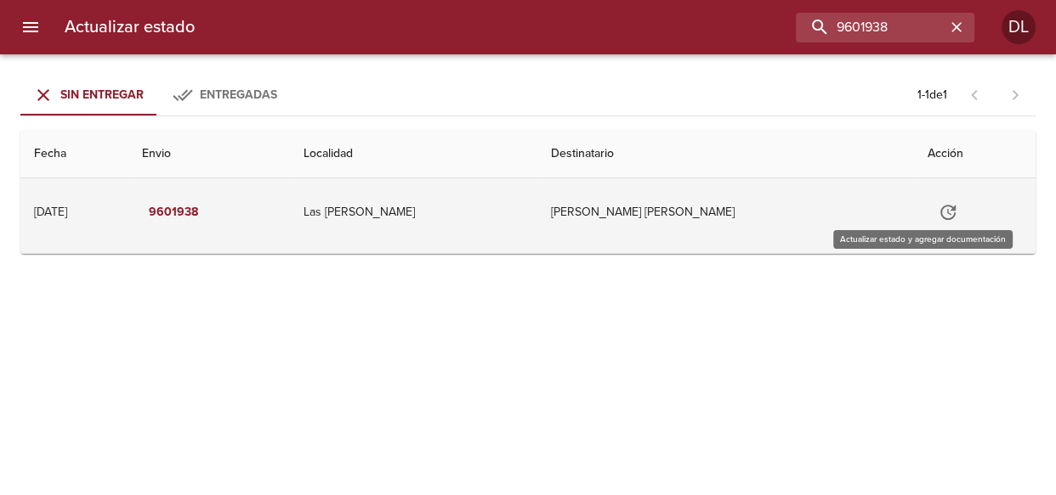
click at [937, 213] on icon "Tabla de envíos del cliente" at bounding box center [947, 212] width 20 height 20
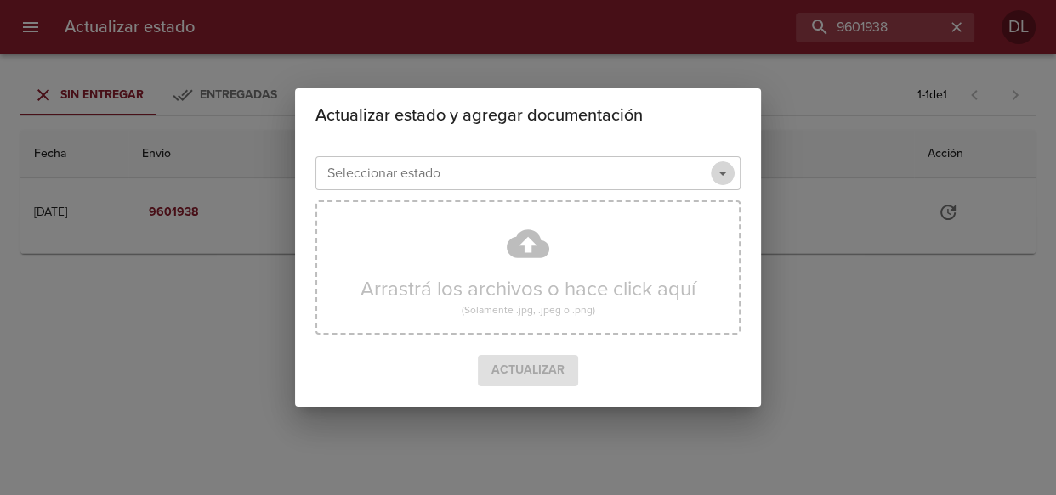
click at [720, 169] on icon "Abrir" at bounding box center [722, 173] width 20 height 20
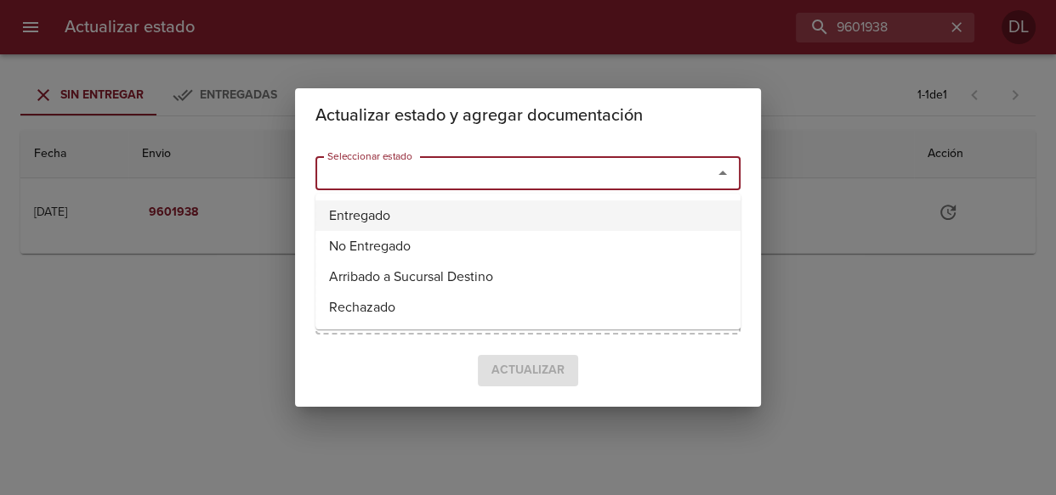
click at [573, 212] on li "Entregado" at bounding box center [527, 216] width 425 height 31
type input "Entregado"
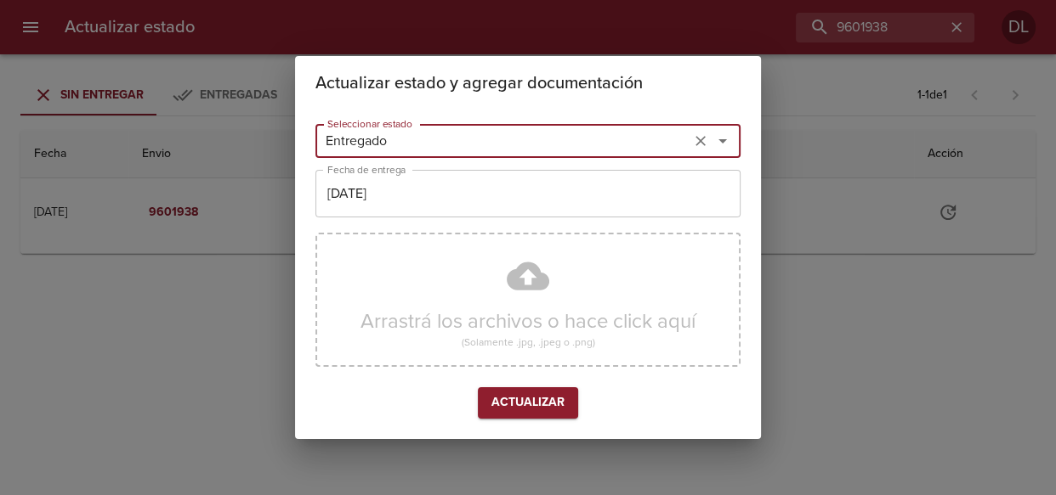
click at [561, 197] on input "03/10/2025" at bounding box center [527, 194] width 425 height 48
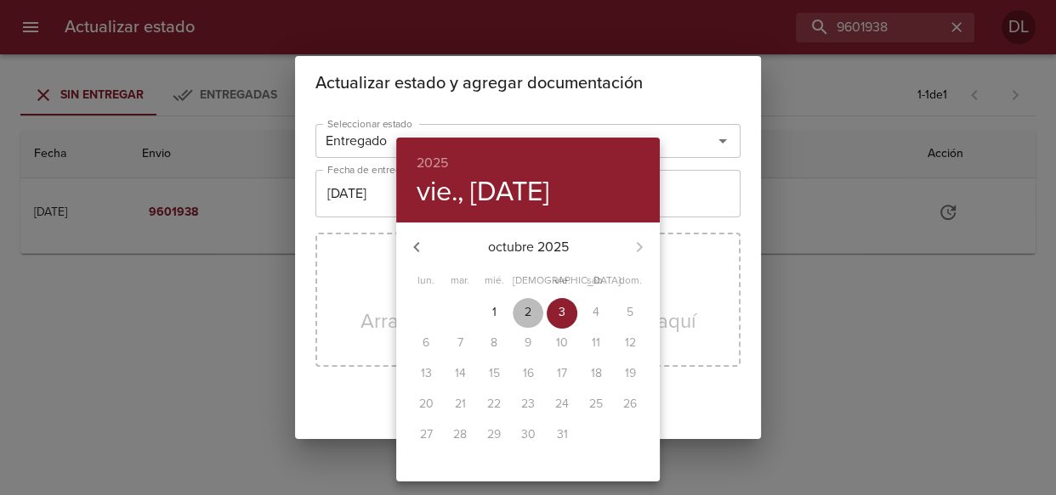
click at [520, 306] on span "2" at bounding box center [527, 312] width 31 height 17
type input "02/10/2025"
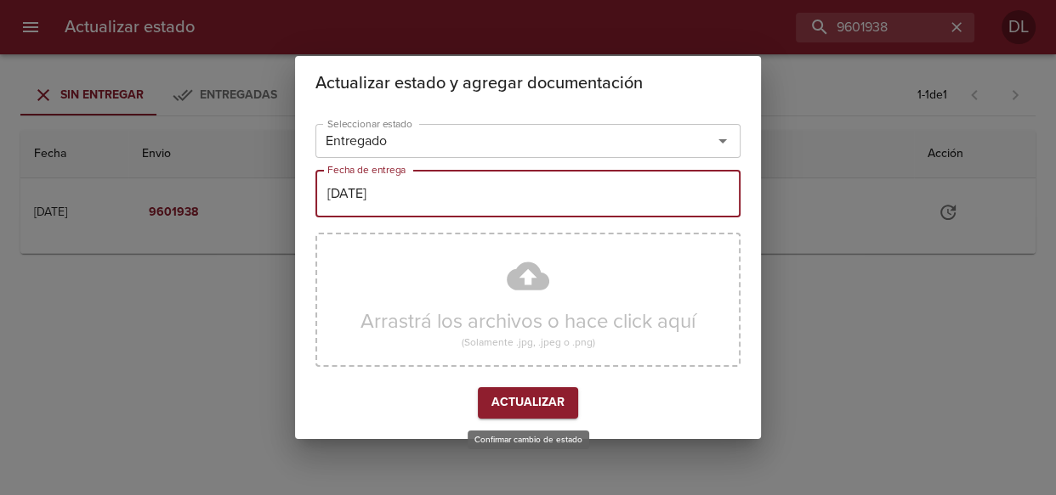
click at [527, 405] on span "Actualizar" at bounding box center [527, 403] width 73 height 21
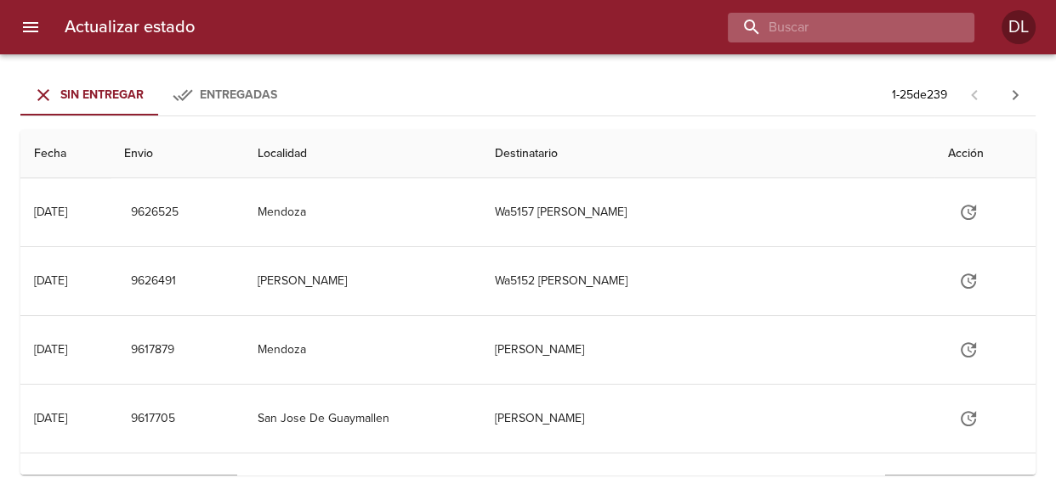
click at [849, 35] on input "buscar" at bounding box center [836, 28] width 218 height 30
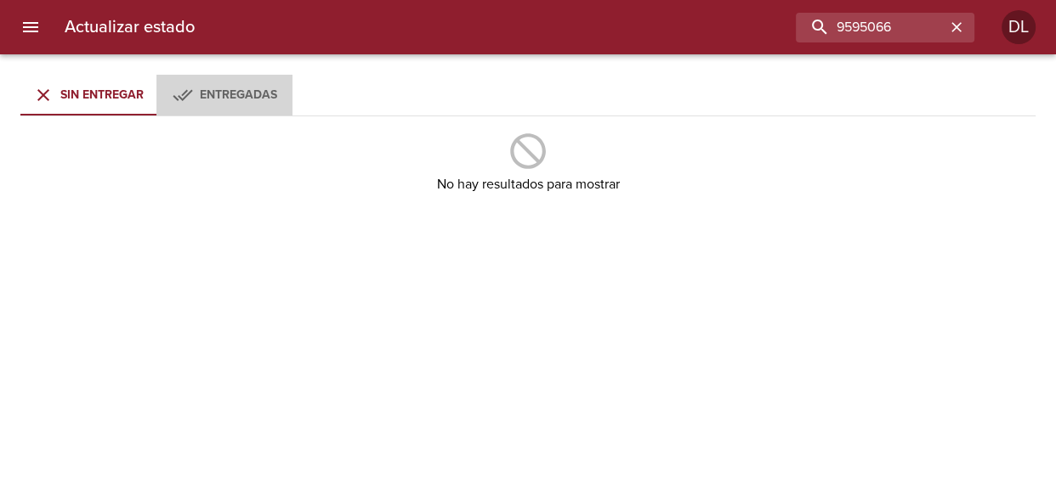
click at [200, 85] on div "Entregadas" at bounding box center [238, 95] width 77 height 21
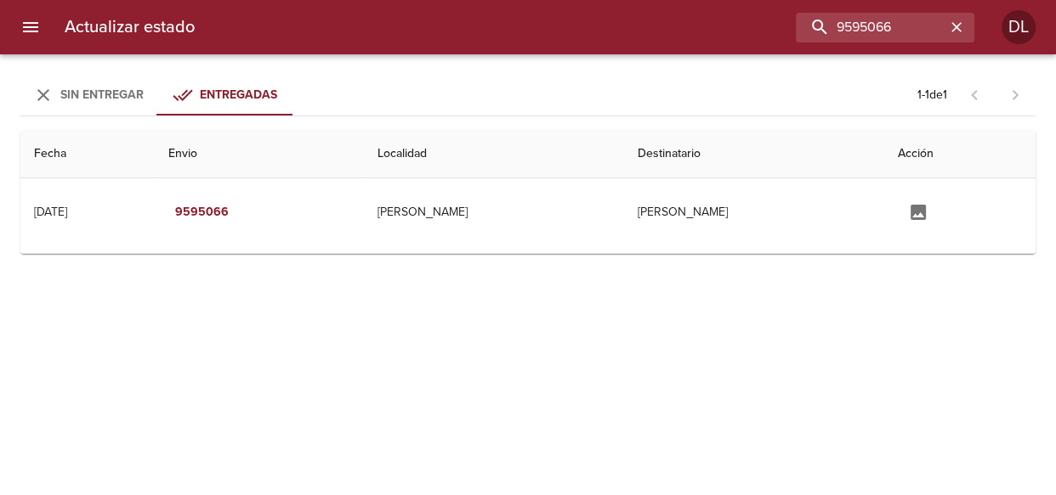
click at [82, 93] on span "Sin Entregar" at bounding box center [101, 95] width 83 height 14
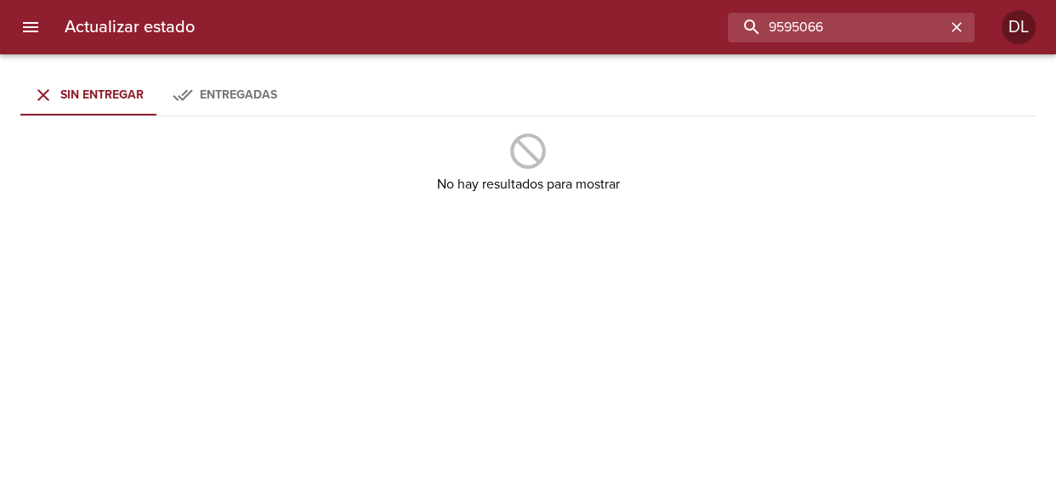
drag, startPoint x: 904, startPoint y: 25, endPoint x: 529, endPoint y: -1, distance: 376.6
click at [529, 0] on html "Actualizar estado 9595066 DL Sin Entregar Entregadas No hay resultados para mos…" at bounding box center [528, 0] width 1056 height 0
type input "9595751"
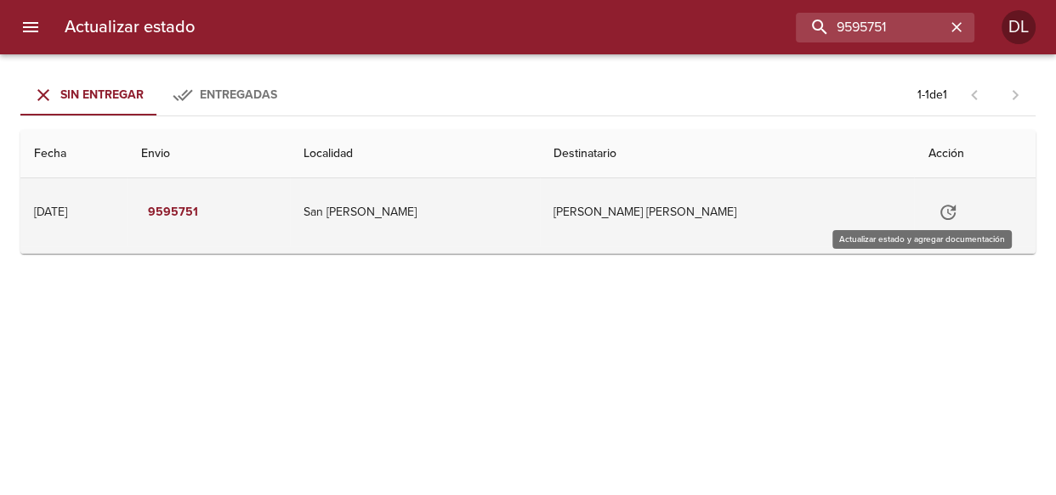
click at [927, 204] on button "Tabla de envíos del cliente" at bounding box center [947, 212] width 41 height 41
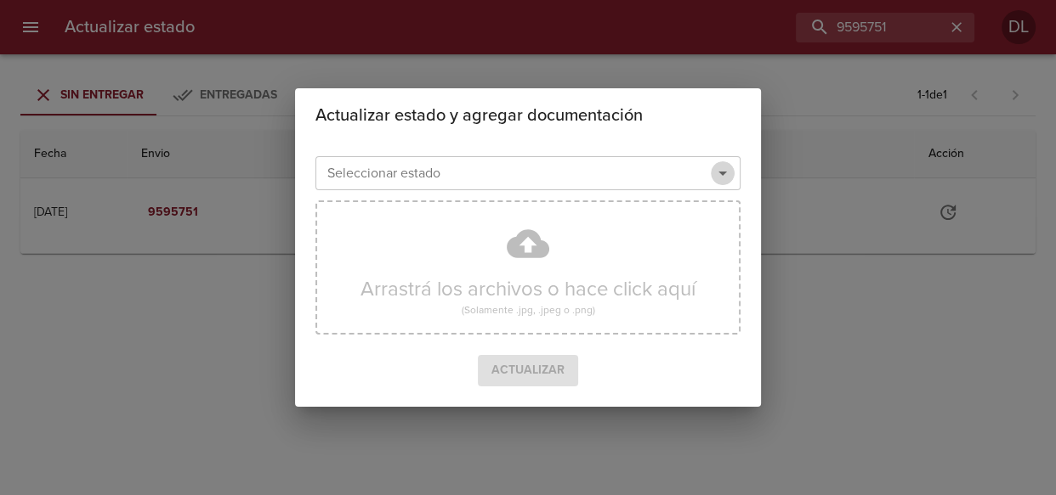
click at [718, 170] on icon "Abrir" at bounding box center [722, 173] width 20 height 20
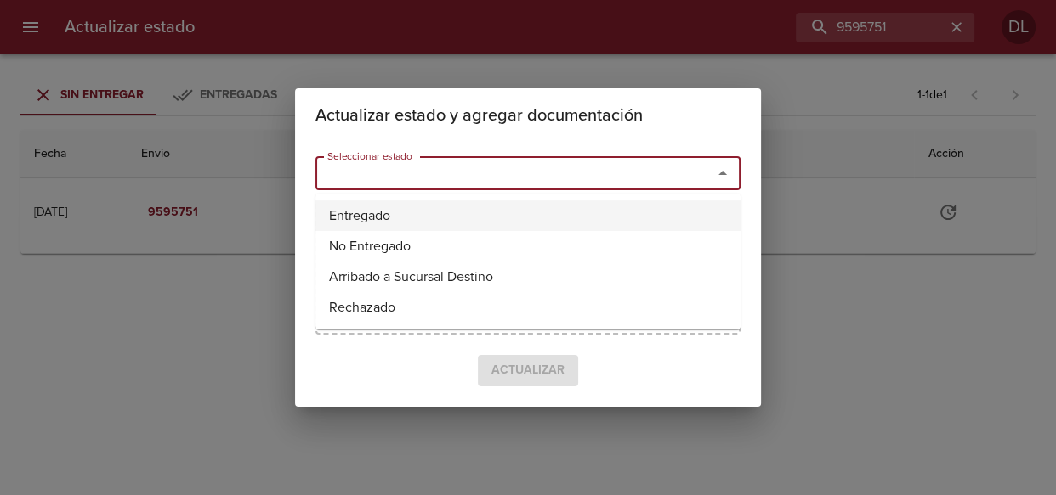
click at [654, 219] on li "Entregado" at bounding box center [527, 216] width 425 height 31
type input "Entregado"
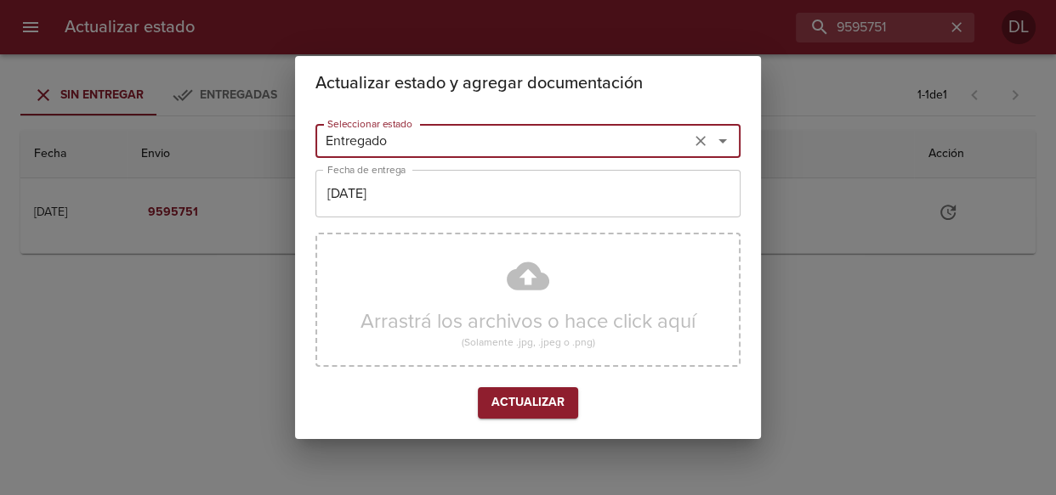
click at [456, 190] on input "03/10/2025" at bounding box center [527, 194] width 425 height 48
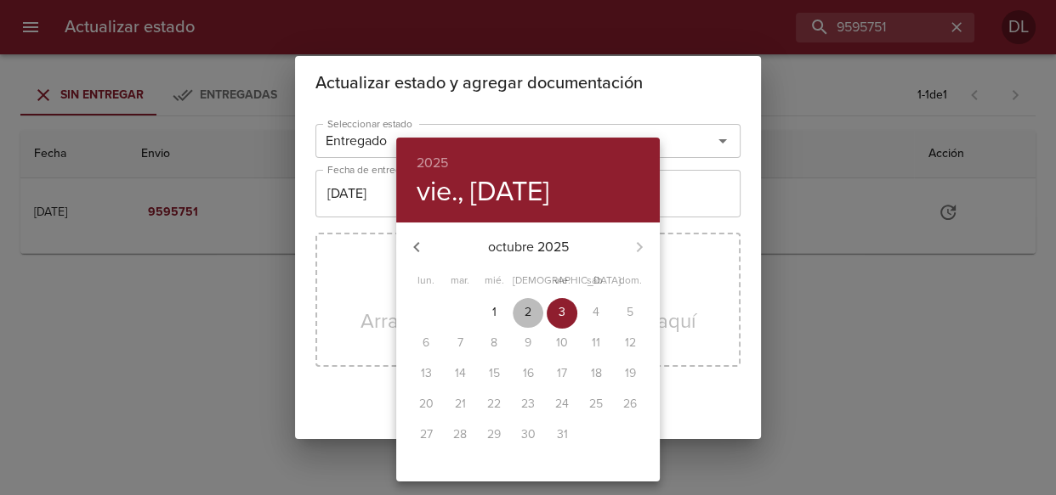
click at [524, 313] on p "2" at bounding box center [527, 312] width 7 height 17
type input "02/10/2025"
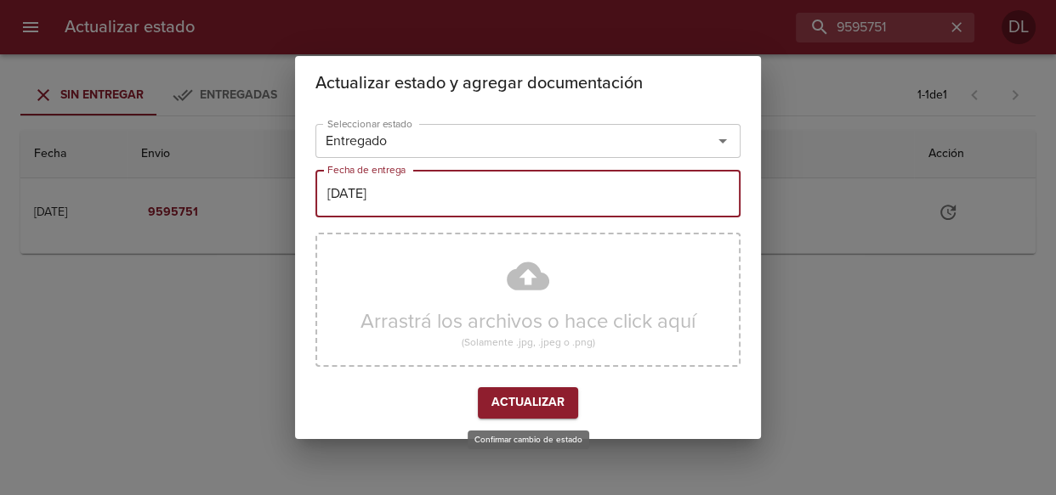
click at [531, 398] on span "Actualizar" at bounding box center [527, 403] width 73 height 21
